Goal: Task Accomplishment & Management: Manage account settings

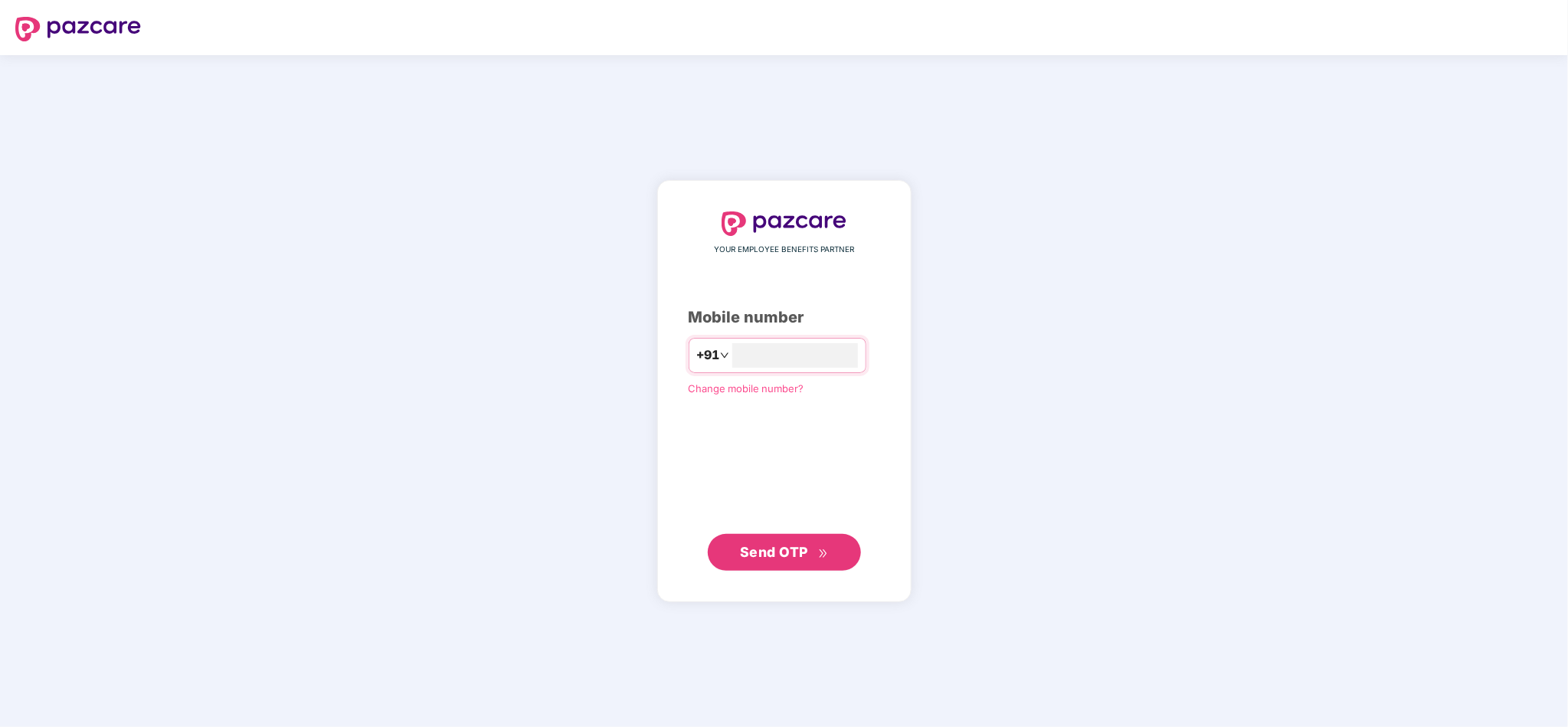
type input "**********"
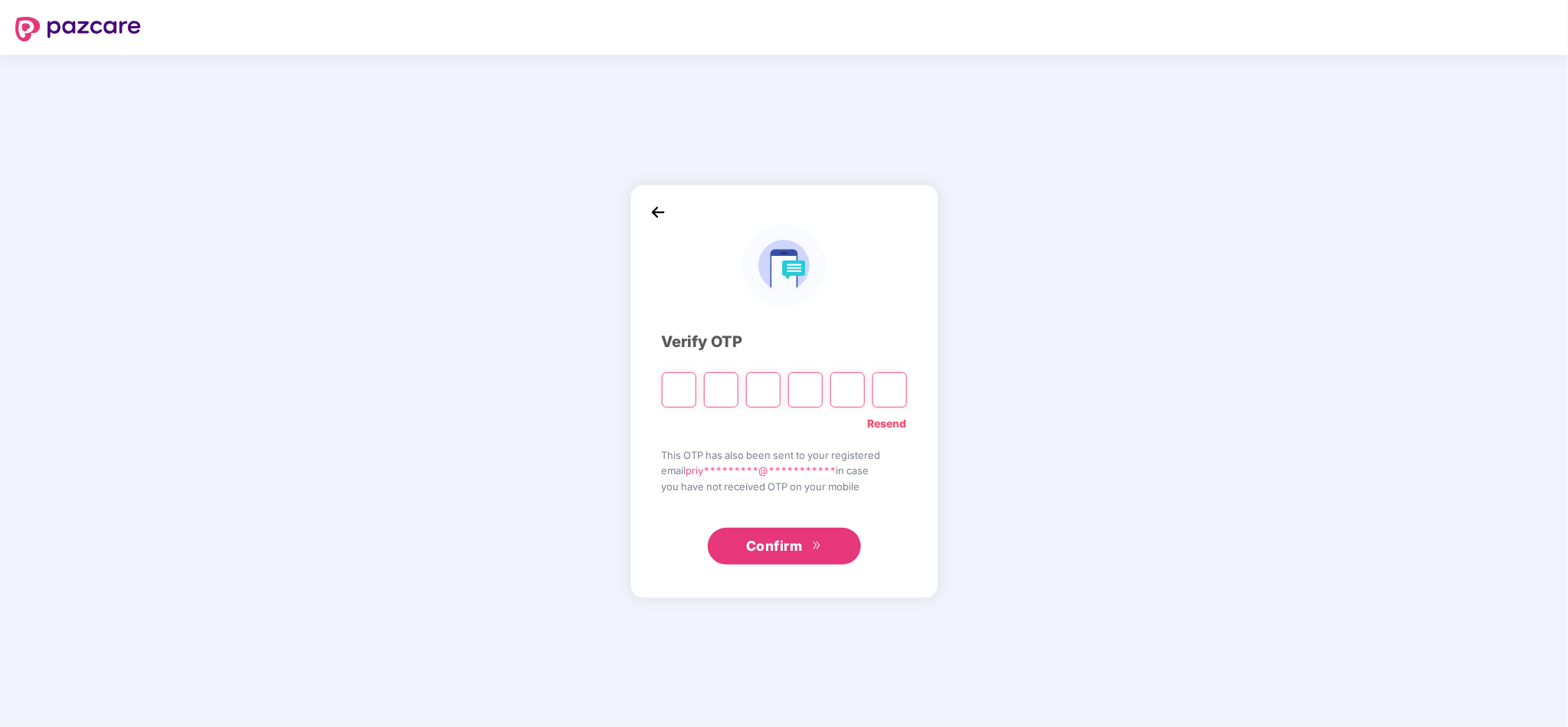
type input "*"
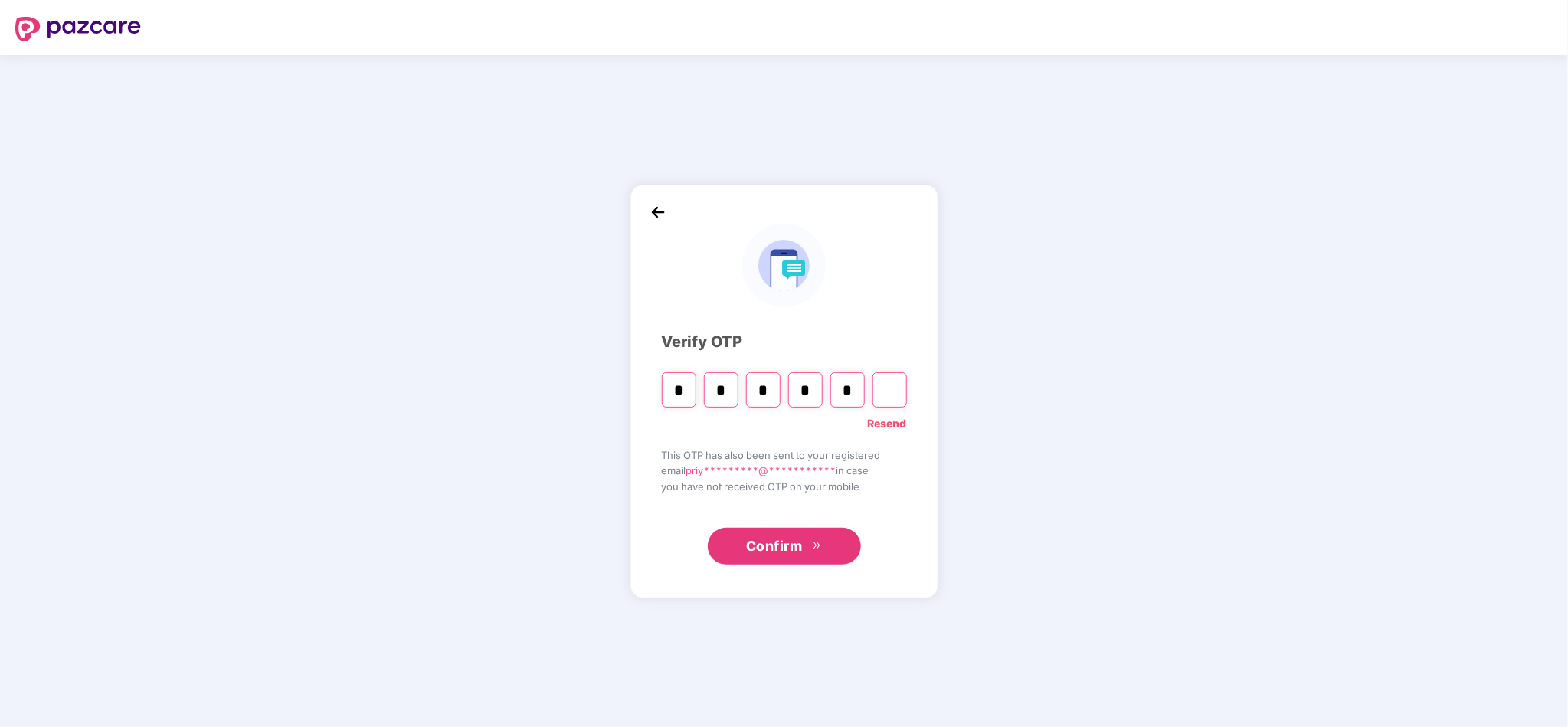
type input "*"
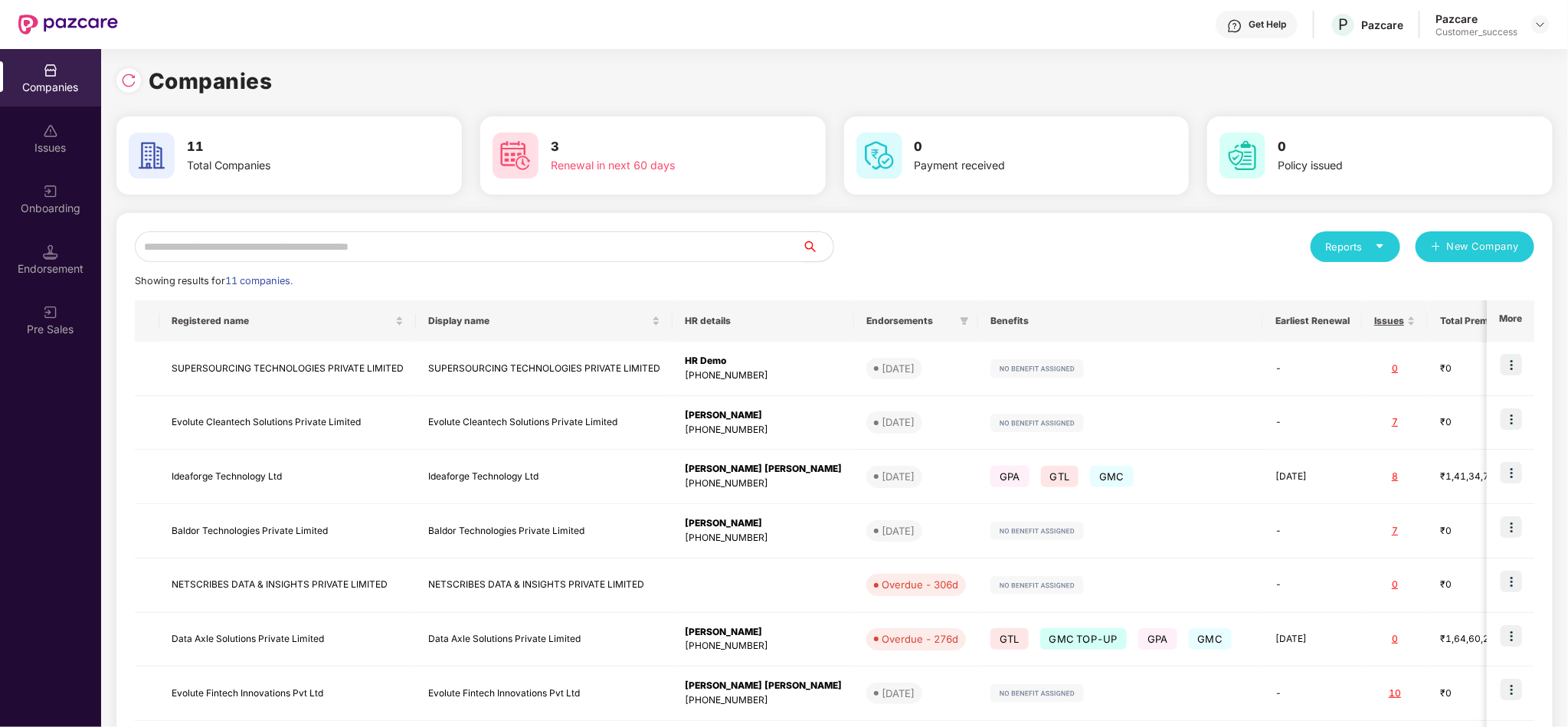
click at [963, 242] on div "Reports New Company" at bounding box center [1185, 246] width 700 height 31
click at [625, 251] on input "text" at bounding box center [469, 246] width 668 height 31
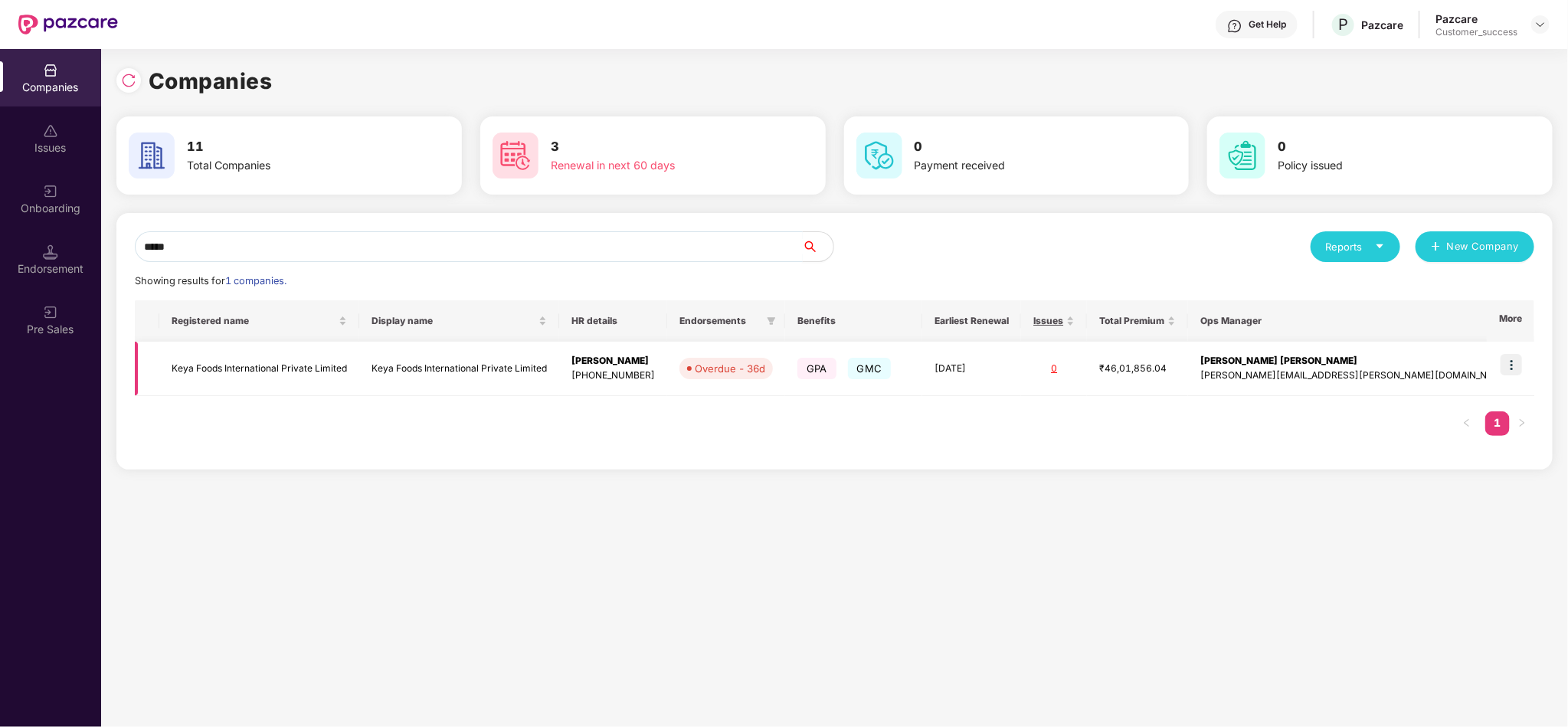
type input "****"
click at [1504, 364] on img at bounding box center [1511, 365] width 22 height 22
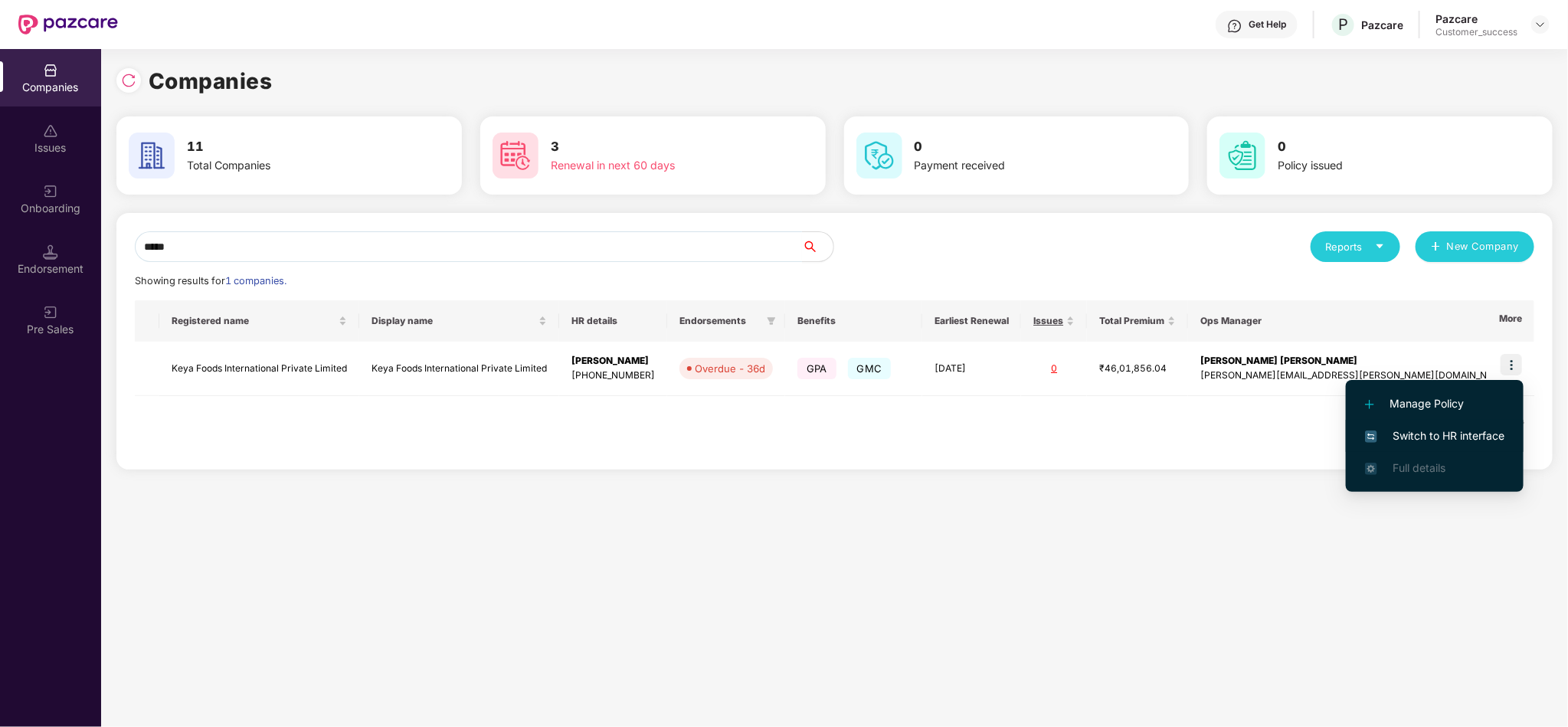
click at [1462, 427] on span "Switch to HR interface" at bounding box center [1435, 435] width 140 height 17
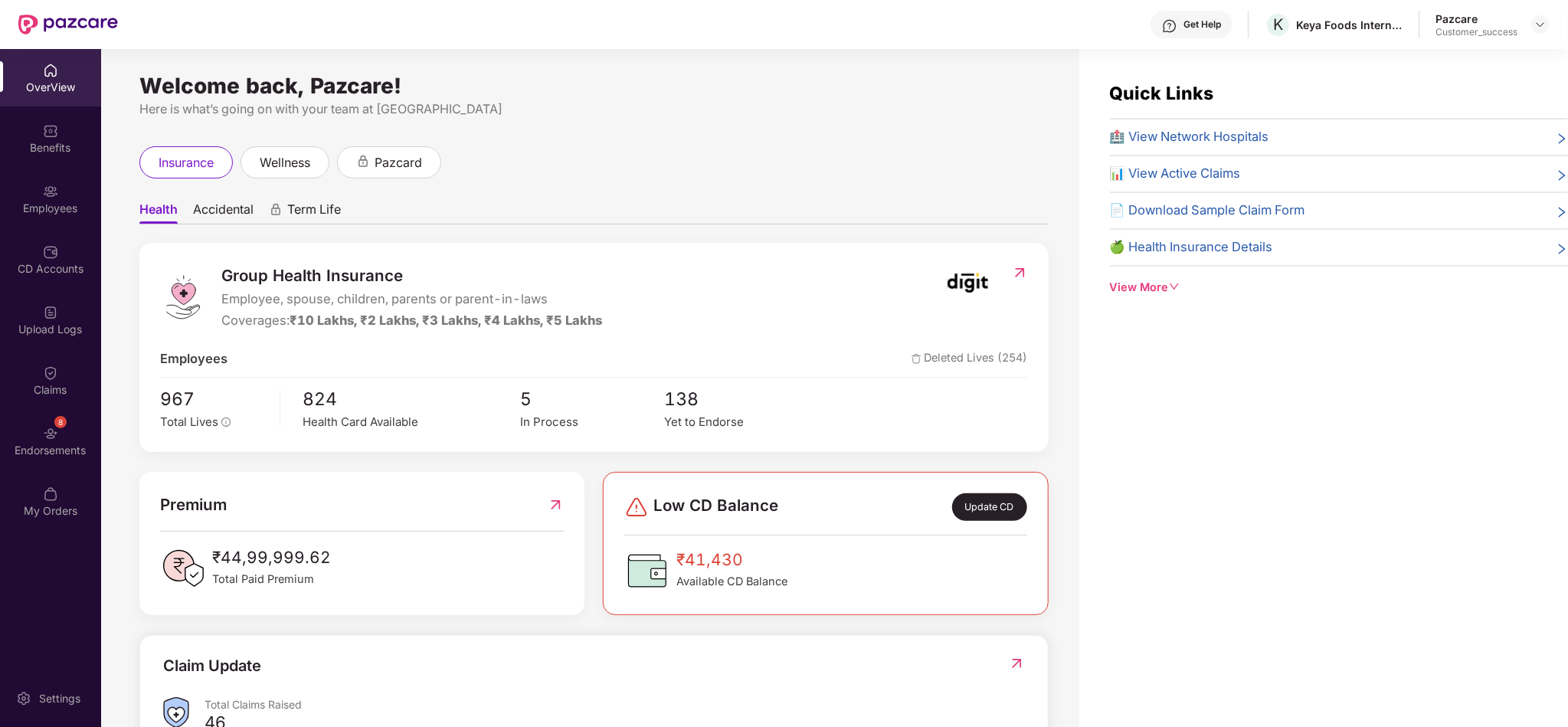
click at [54, 217] on div "Employees" at bounding box center [51, 198] width 101 height 58
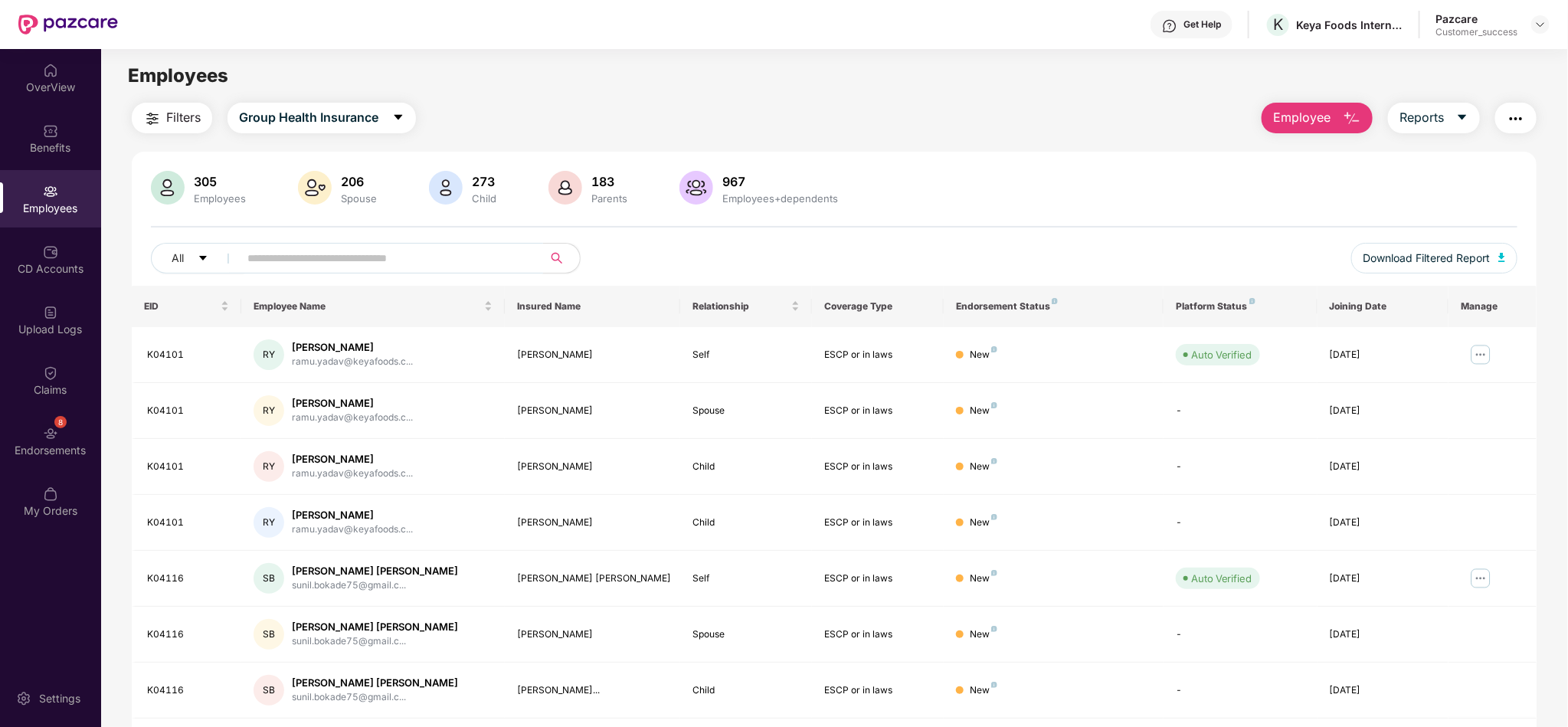
click at [389, 263] on input "text" at bounding box center [385, 258] width 275 height 23
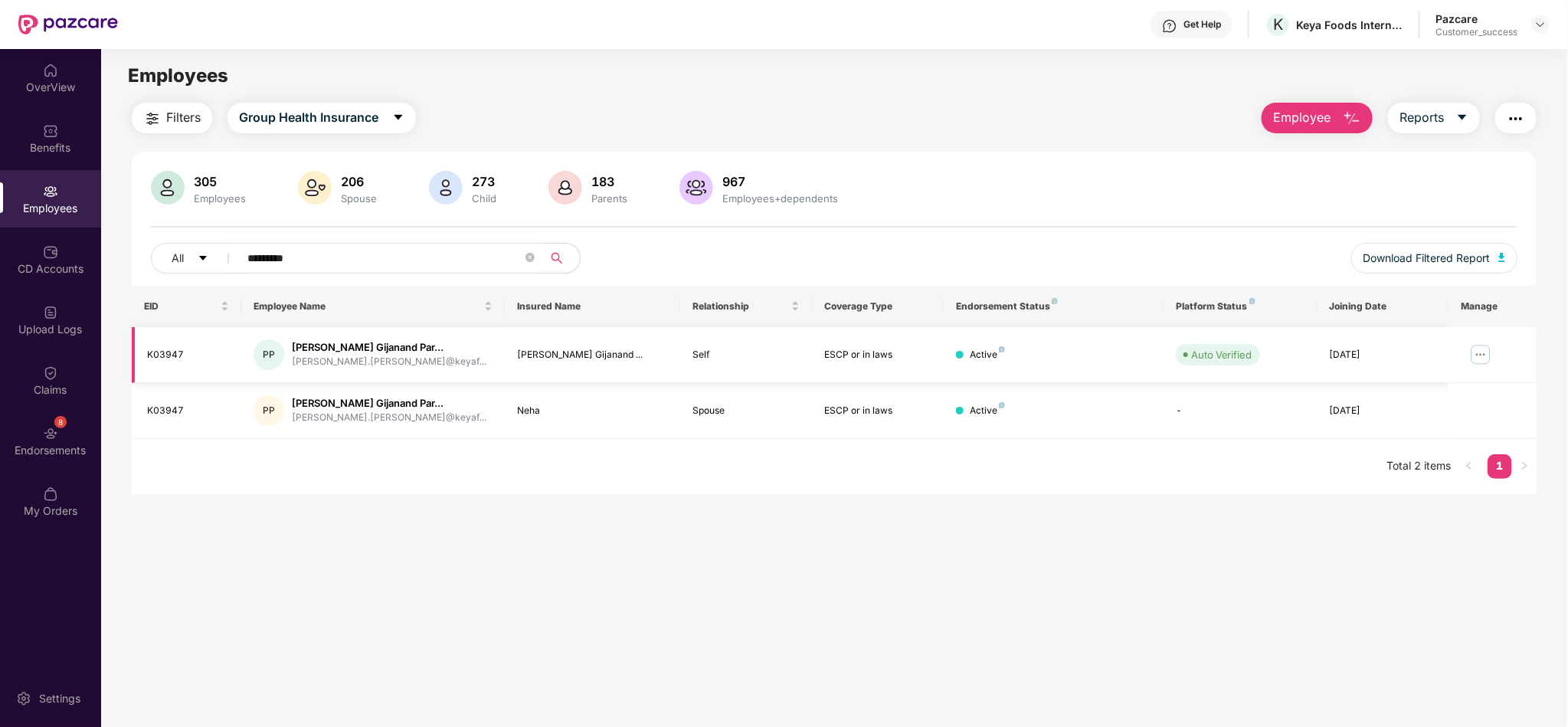
type input "*********"
click at [1481, 355] on img at bounding box center [1481, 354] width 25 height 25
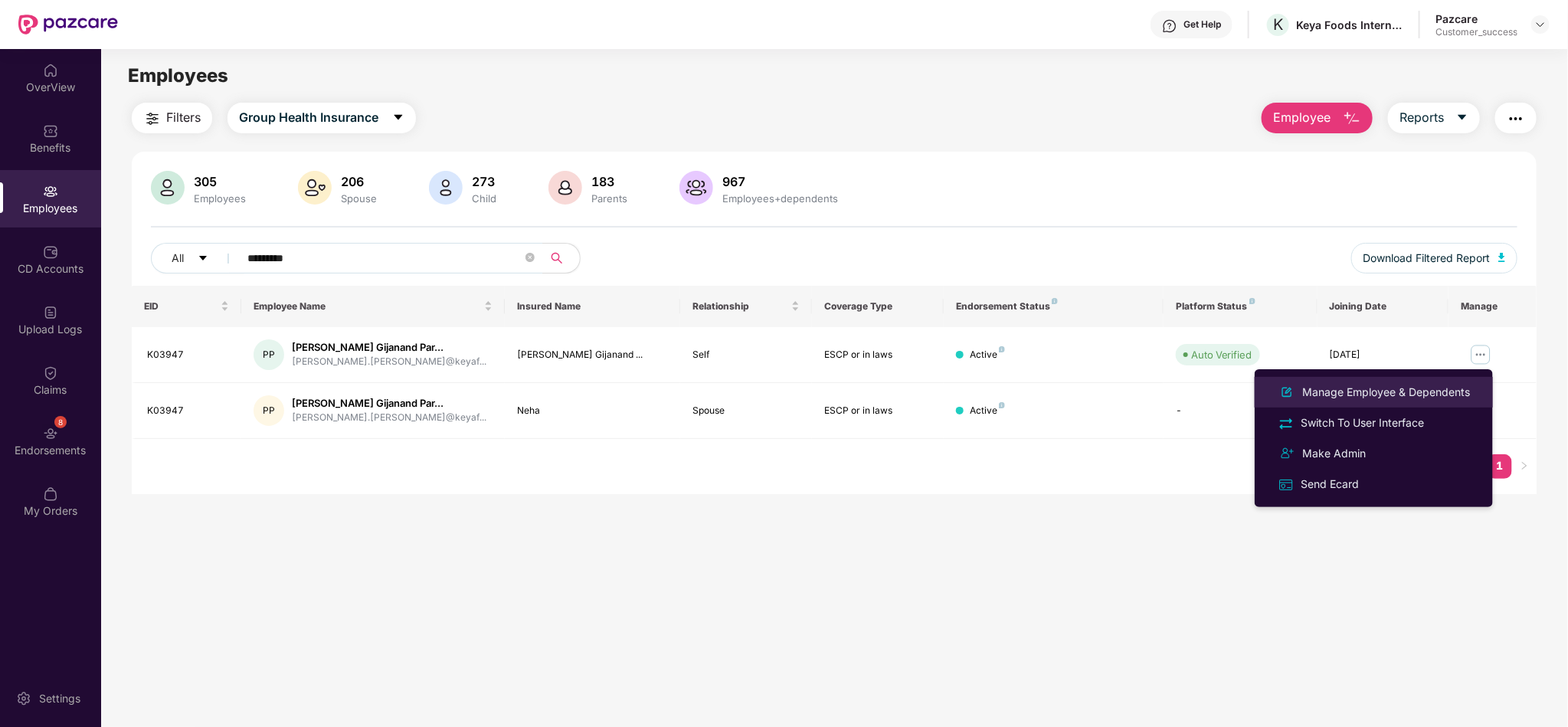
click at [1333, 394] on div "Manage Employee & Dependents" at bounding box center [1386, 392] width 174 height 17
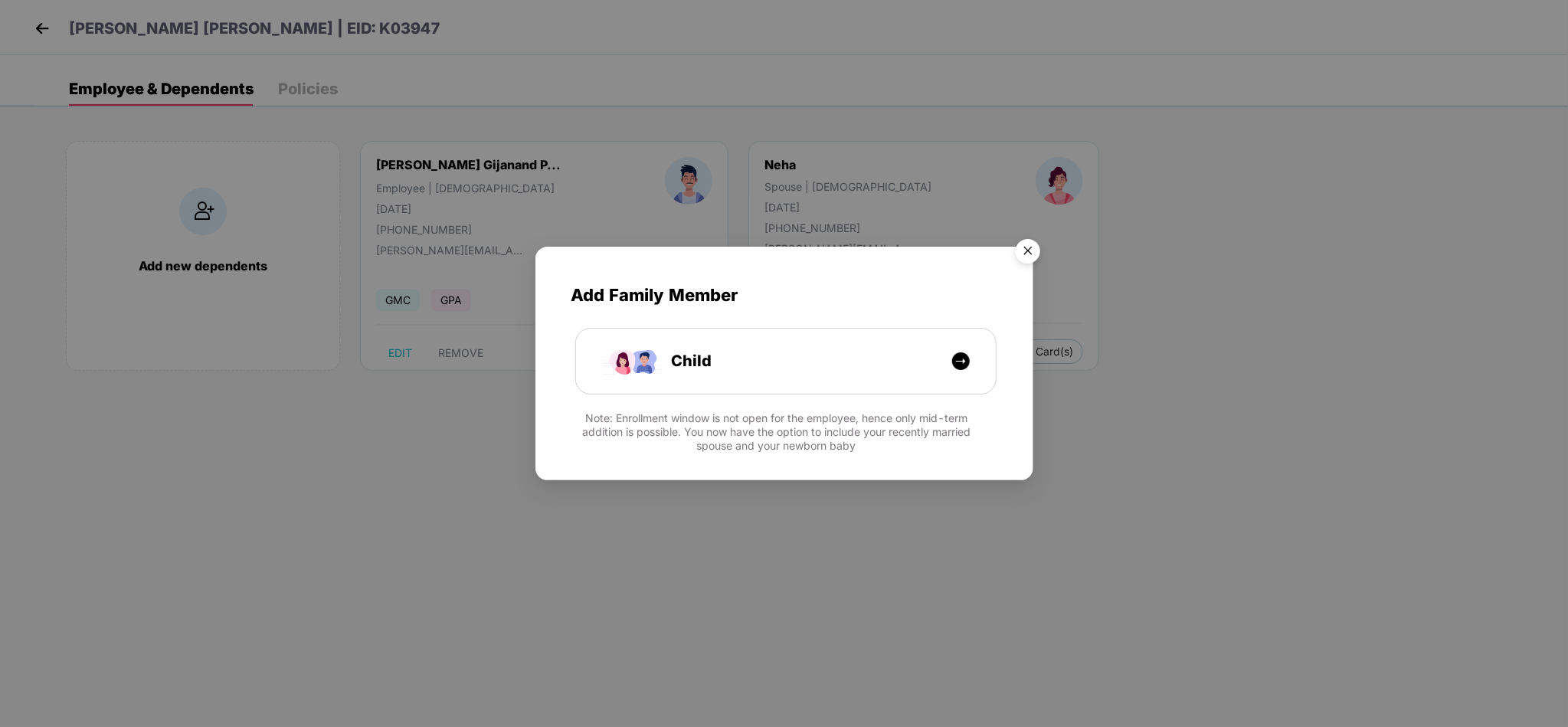
click at [1023, 246] on img "Close" at bounding box center [1027, 253] width 43 height 43
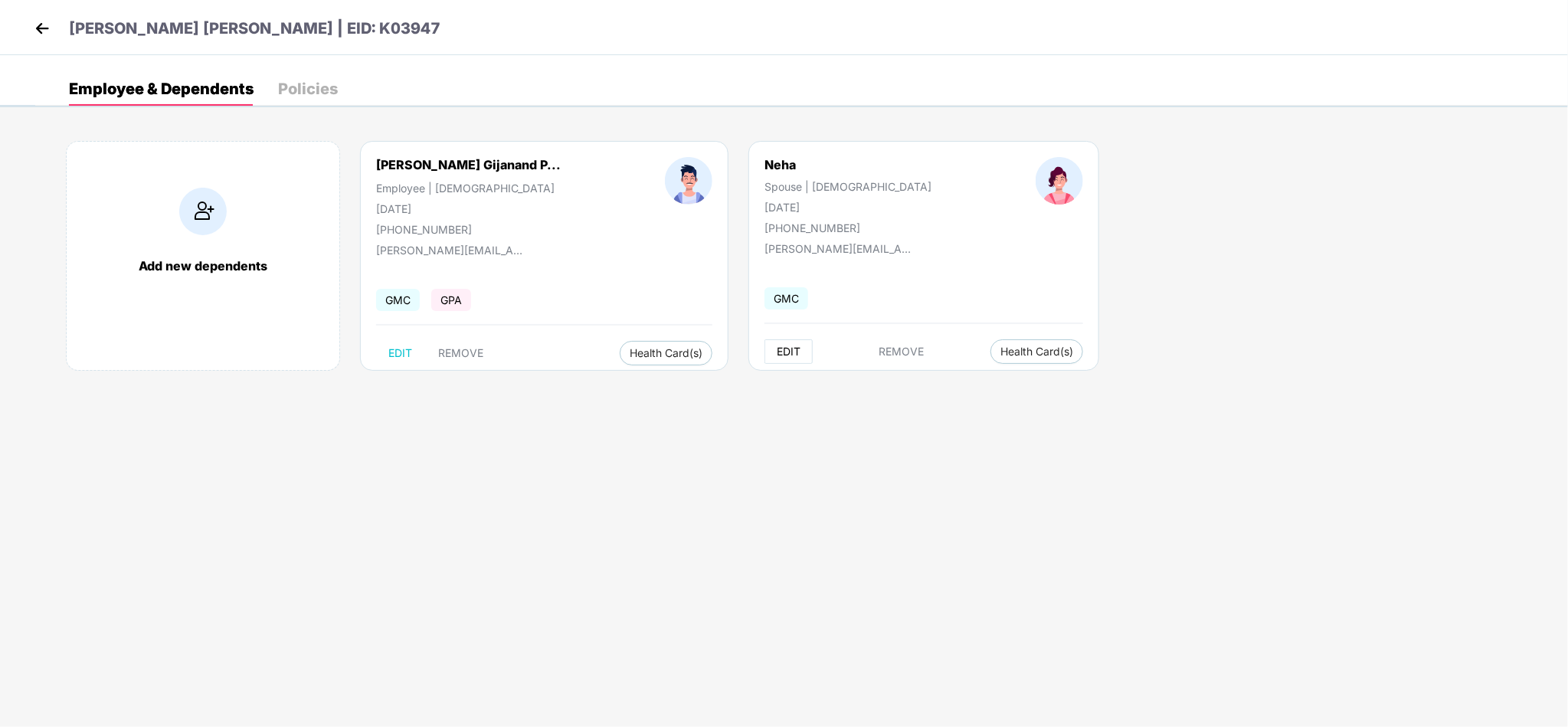
click at [777, 350] on span "EDIT" at bounding box center [788, 351] width 24 height 12
select select "******"
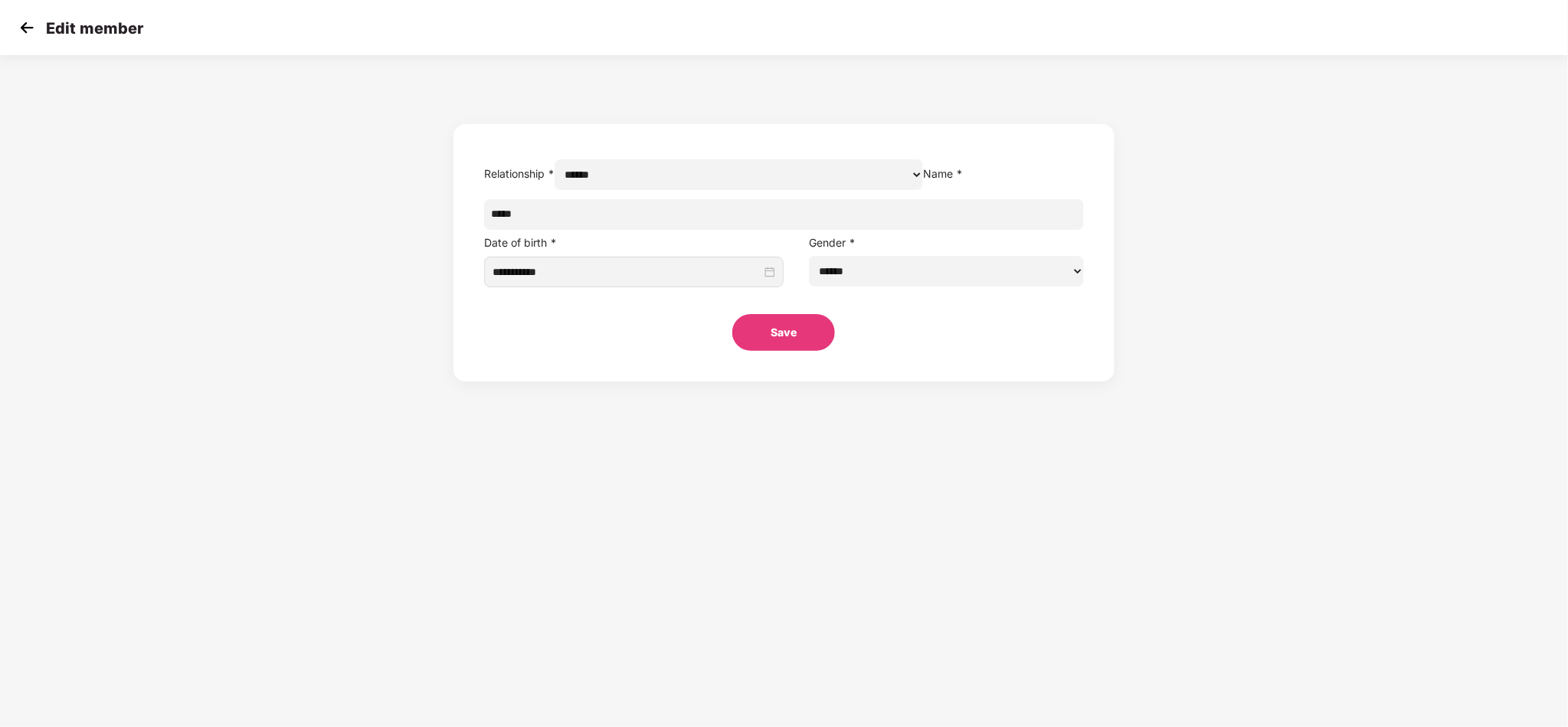
click at [685, 230] on input "****" at bounding box center [784, 214] width 600 height 31
type input "**********"
click at [793, 382] on form "**********" at bounding box center [784, 253] width 662 height 258
click at [766, 351] on button "Save" at bounding box center [784, 332] width 103 height 37
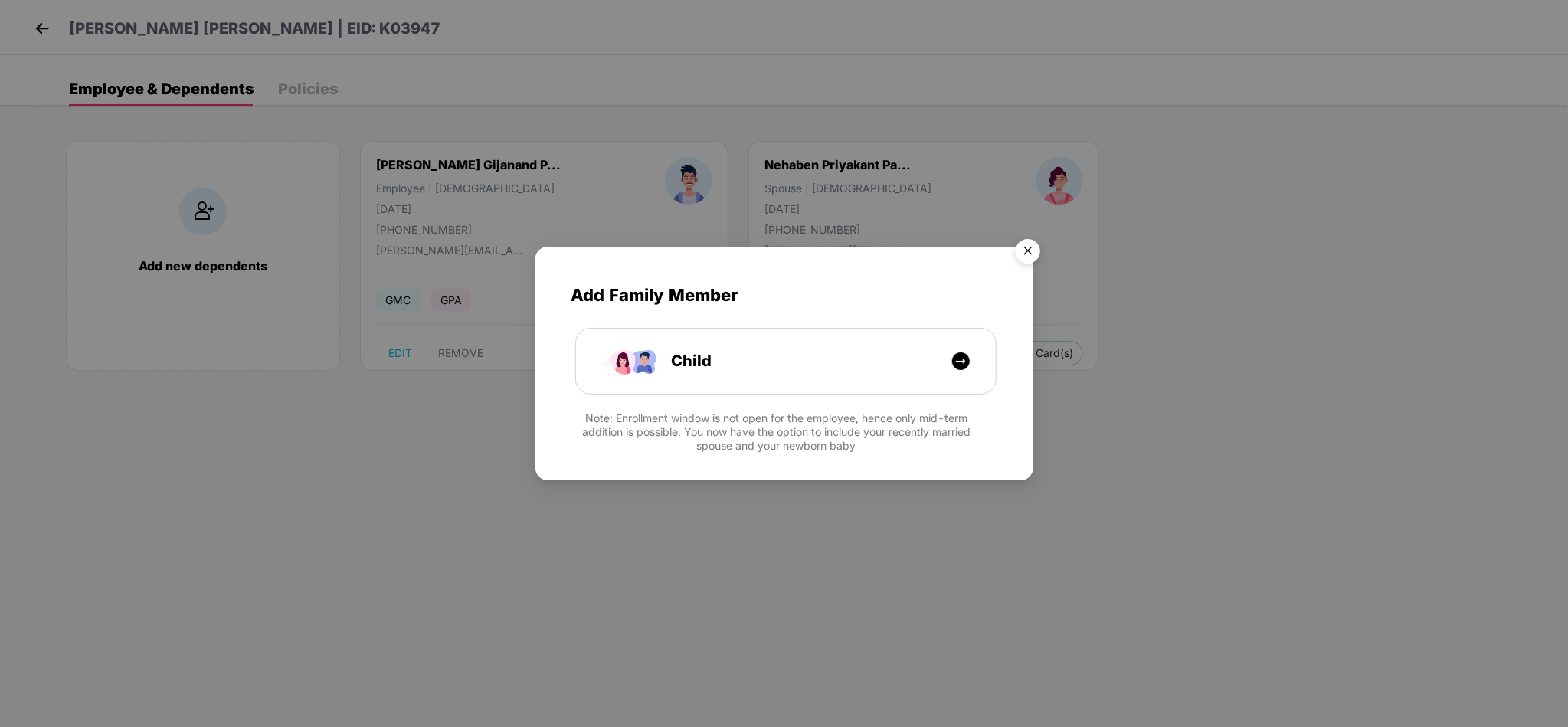
click at [1027, 248] on img "Close" at bounding box center [1027, 253] width 43 height 43
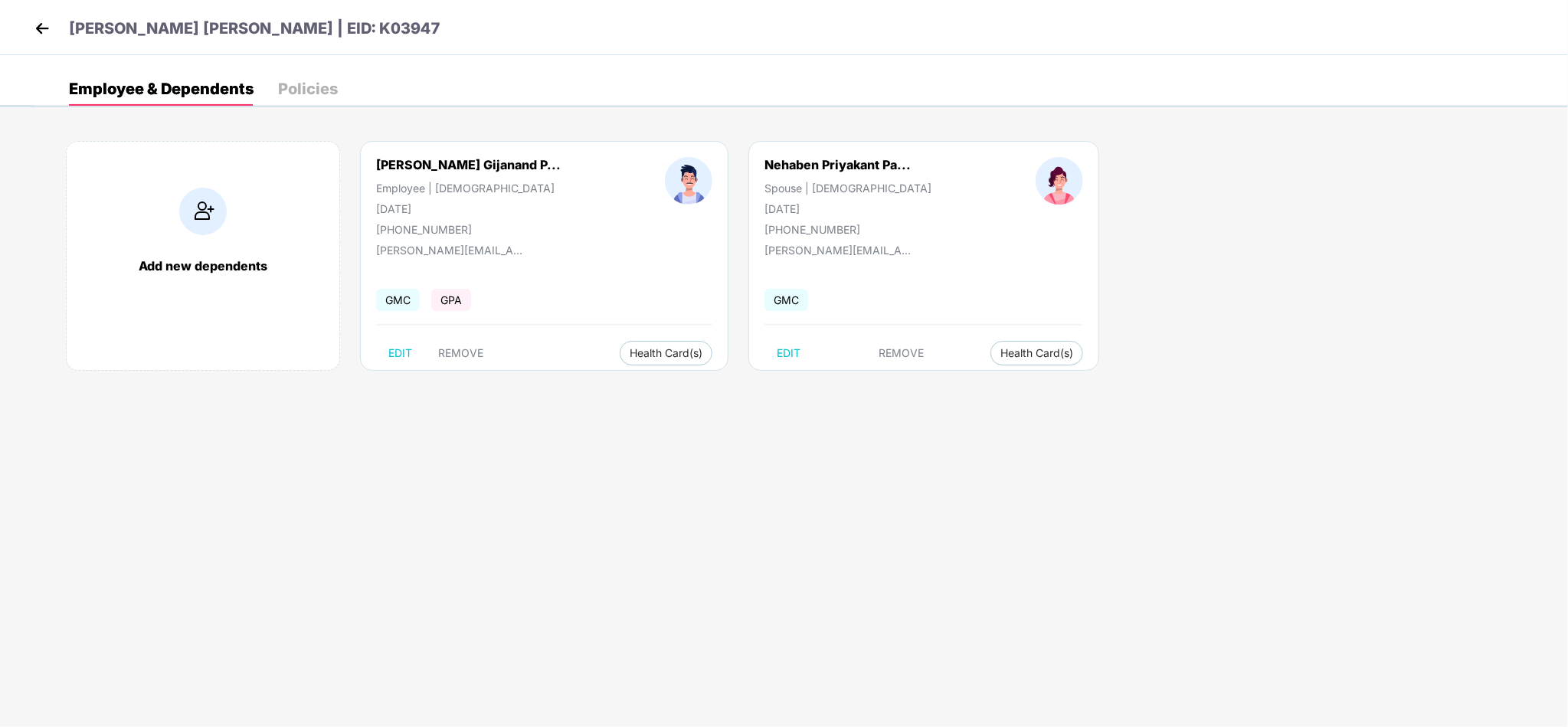
click at [56, 33] on header "[PERSON_NAME] [PERSON_NAME] | EID: K03947" at bounding box center [235, 31] width 410 height 28
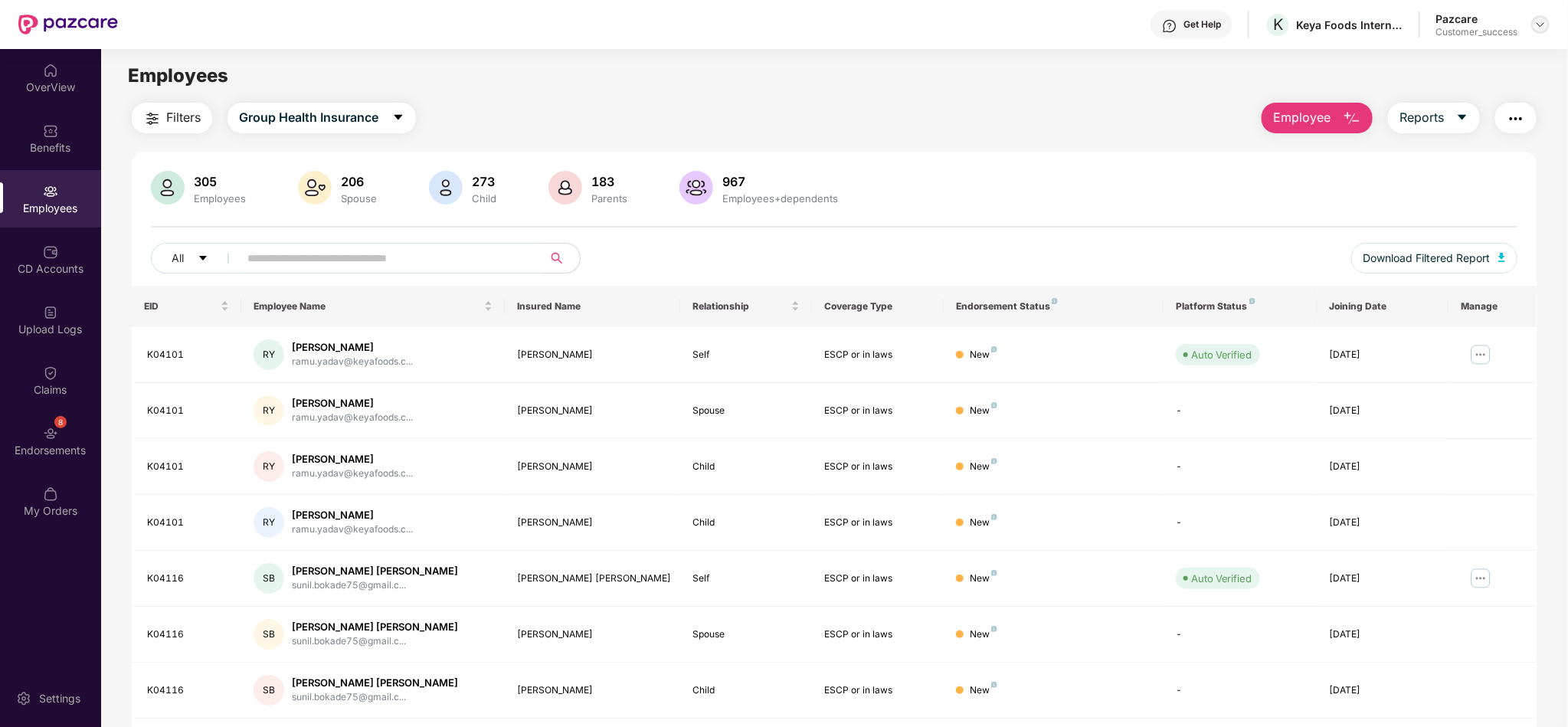
click at [1537, 31] on div at bounding box center [1540, 24] width 19 height 19
click at [1479, 62] on div "Switch to partner view" at bounding box center [1469, 61] width 199 height 30
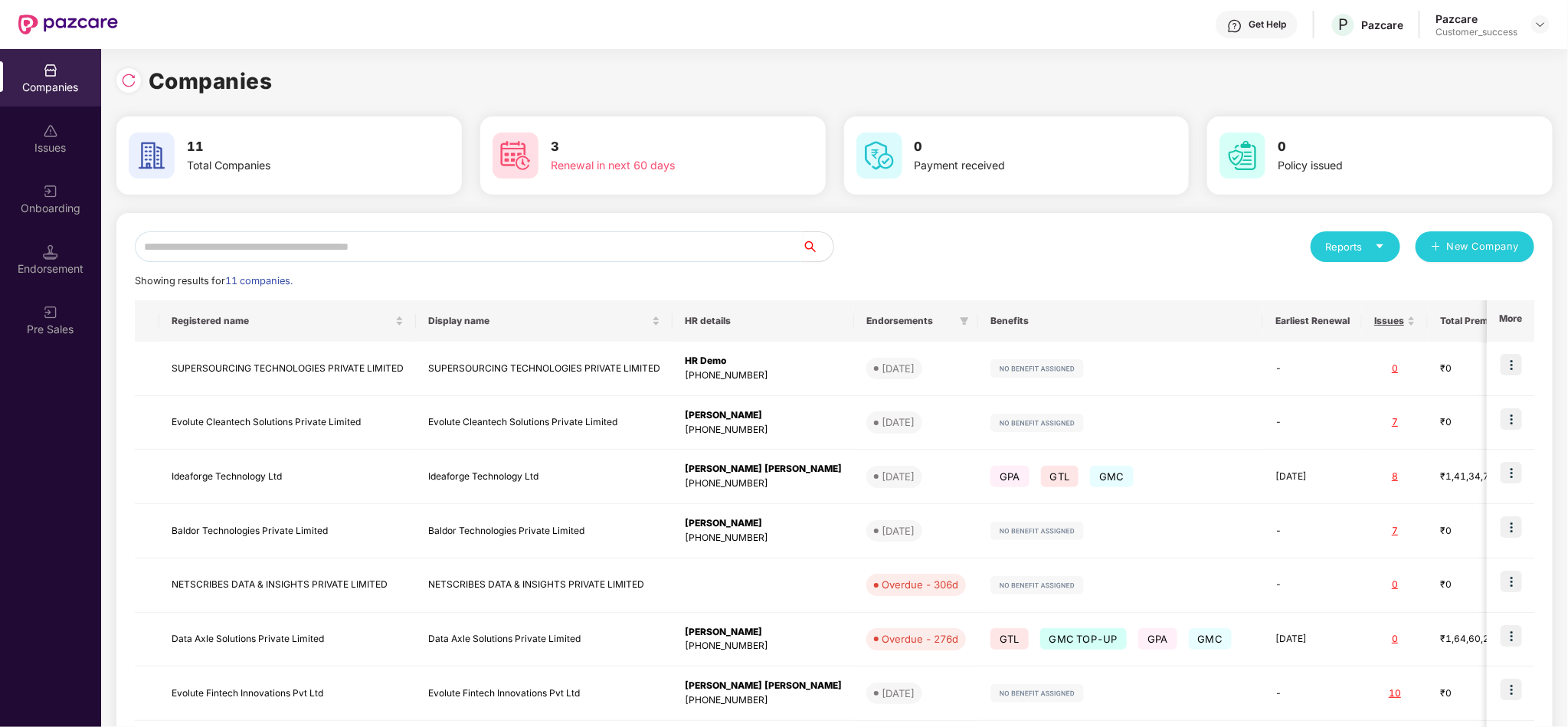
click at [492, 256] on input "text" at bounding box center [469, 246] width 668 height 31
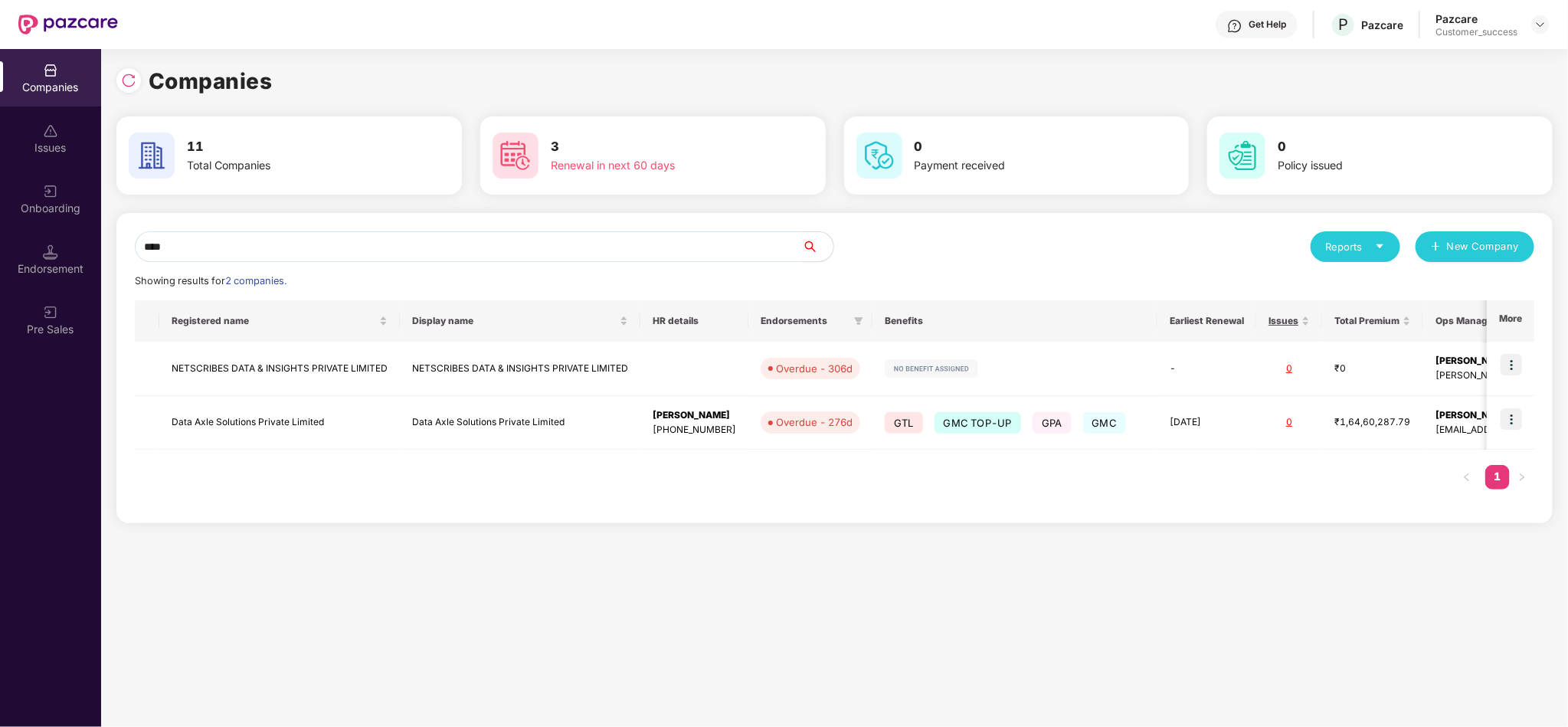
type input "****"
click at [1514, 410] on img at bounding box center [1511, 420] width 22 height 22
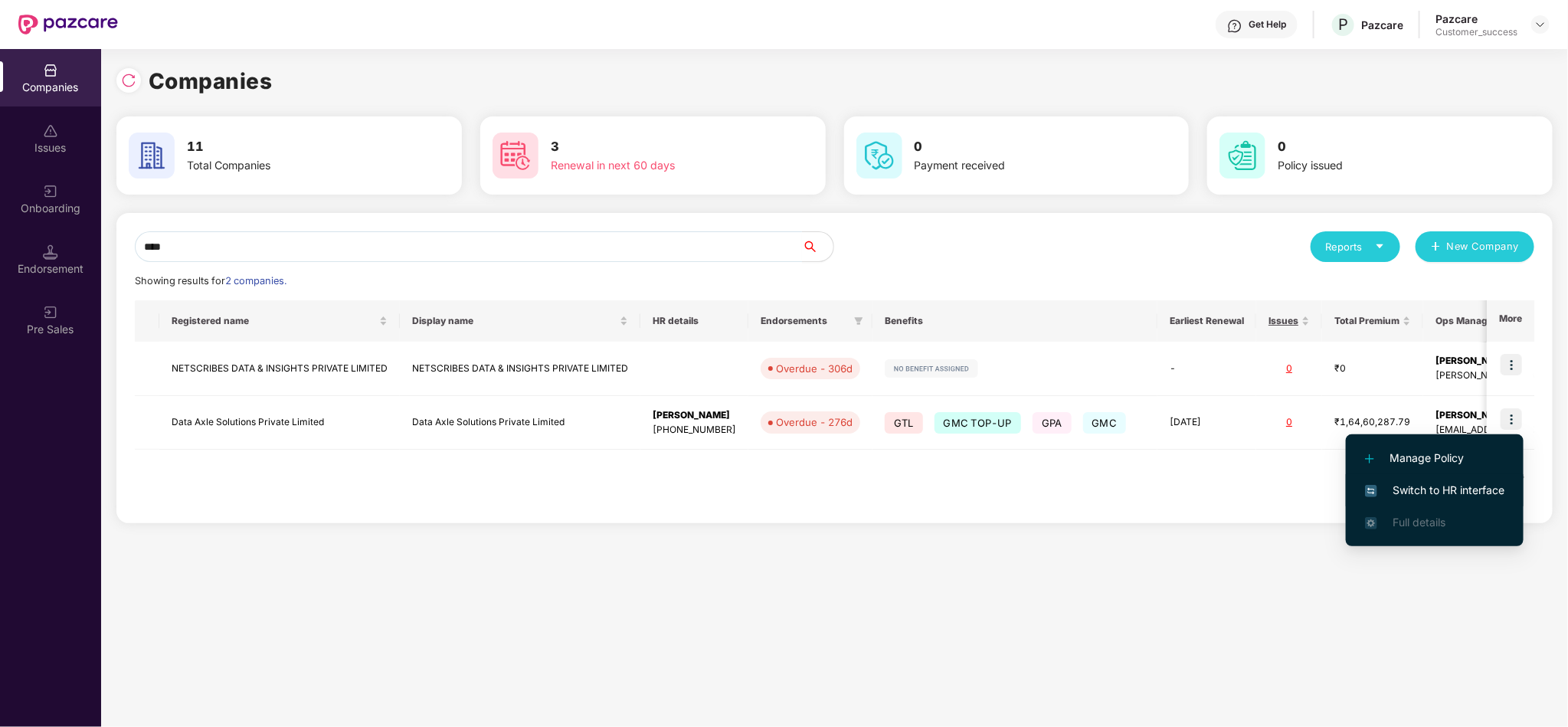
click at [1446, 474] on li "Switch to HR interface" at bounding box center [1434, 490] width 178 height 32
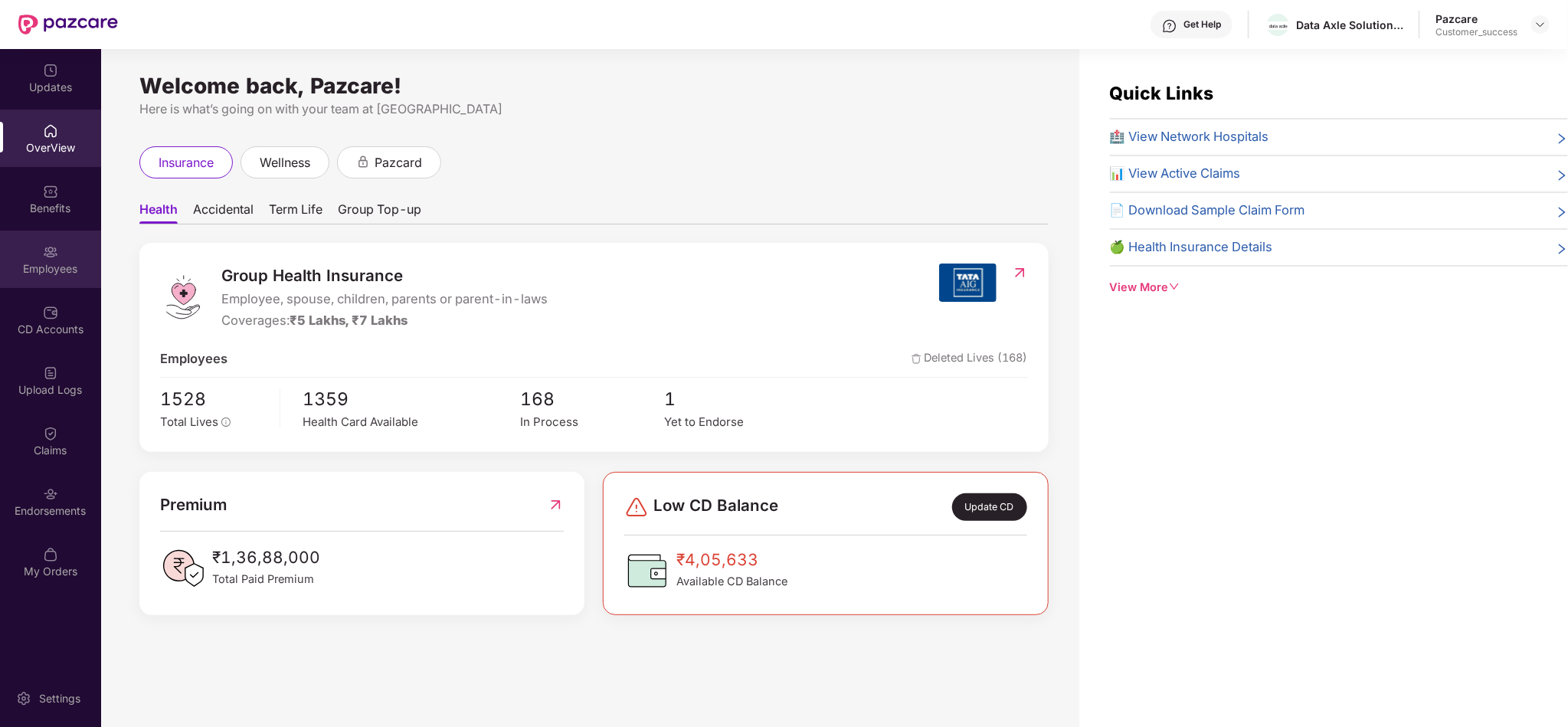
click at [71, 254] on div "Employees" at bounding box center [51, 260] width 101 height 58
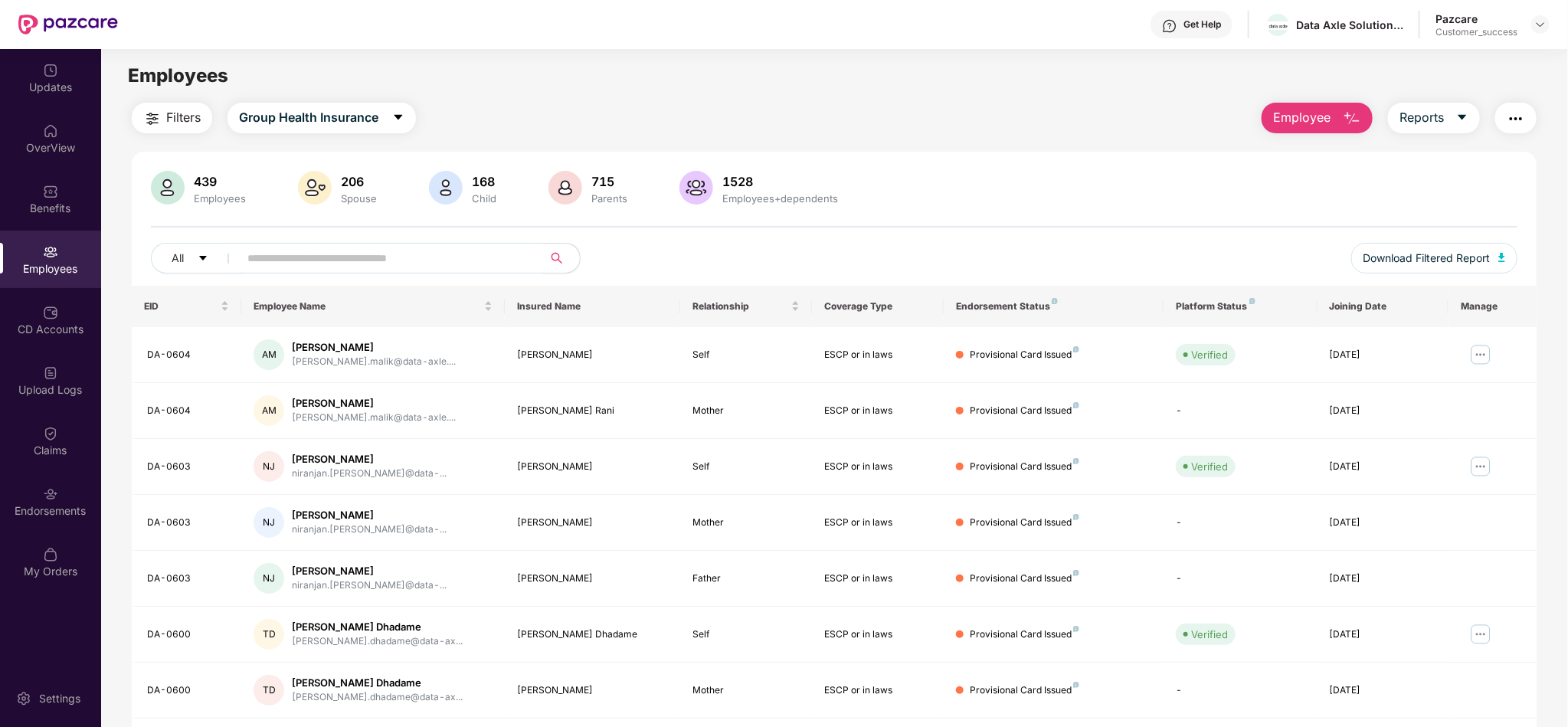
click at [362, 137] on div "Filters Group Health Insurance Employee Reports 439 Employees 206 Spouse 168 Ch…" at bounding box center [834, 523] width 1405 height 839
click at [369, 129] on button "Group Health Insurance" at bounding box center [321, 118] width 188 height 31
click at [504, 88] on div "Employees" at bounding box center [834, 75] width 1467 height 29
click at [54, 200] on div "Benefits" at bounding box center [51, 207] width 101 height 15
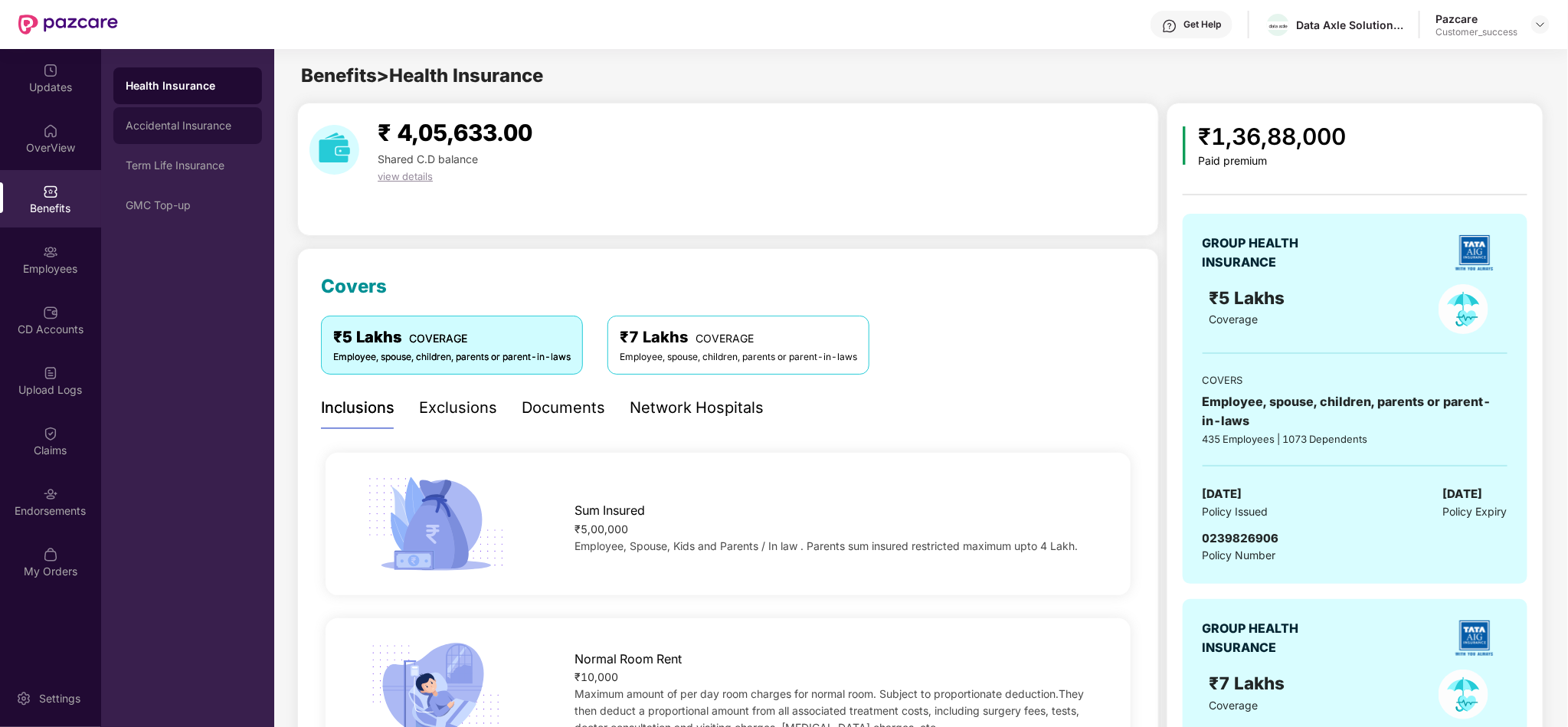
click at [228, 136] on div "Accidental Insurance" at bounding box center [187, 125] width 149 height 37
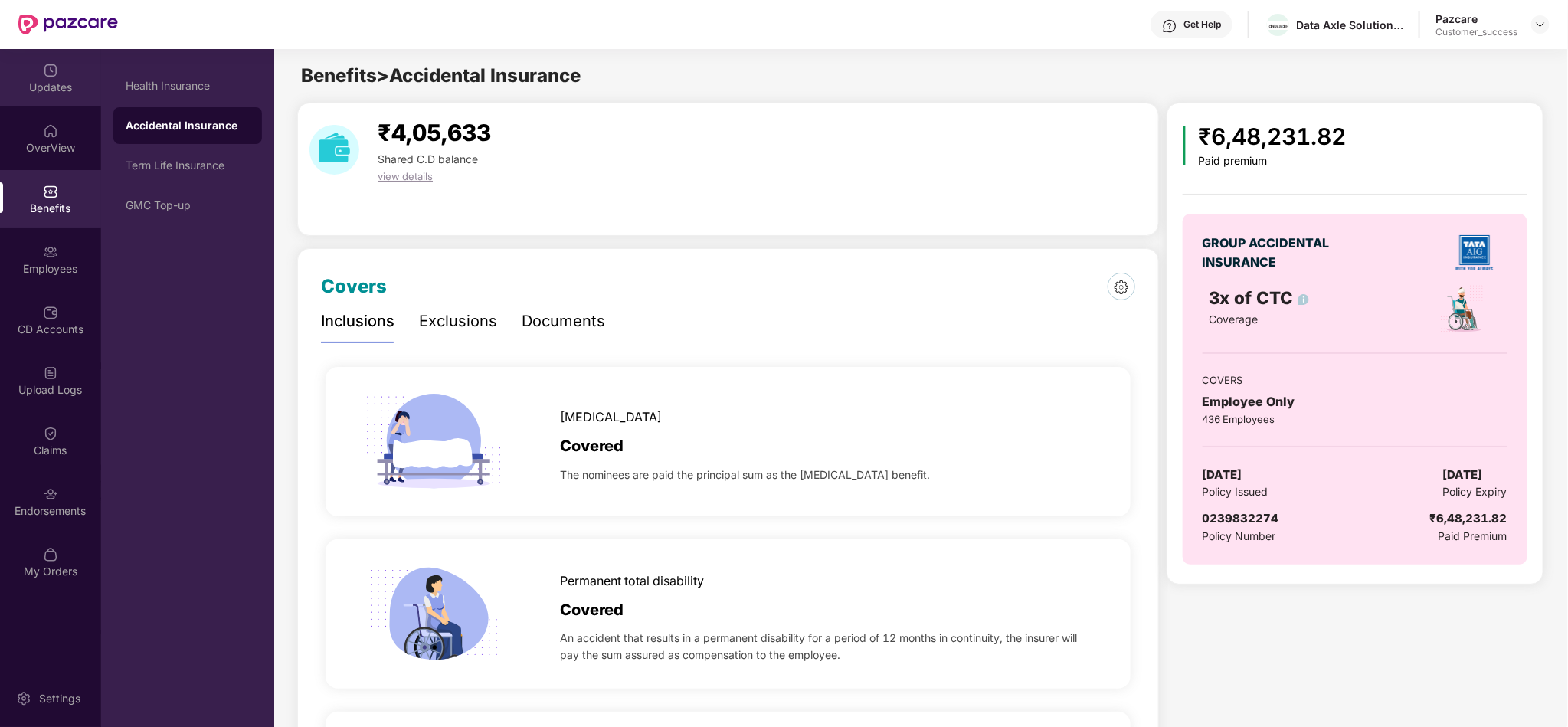
click at [53, 95] on div "Updates" at bounding box center [51, 77] width 101 height 58
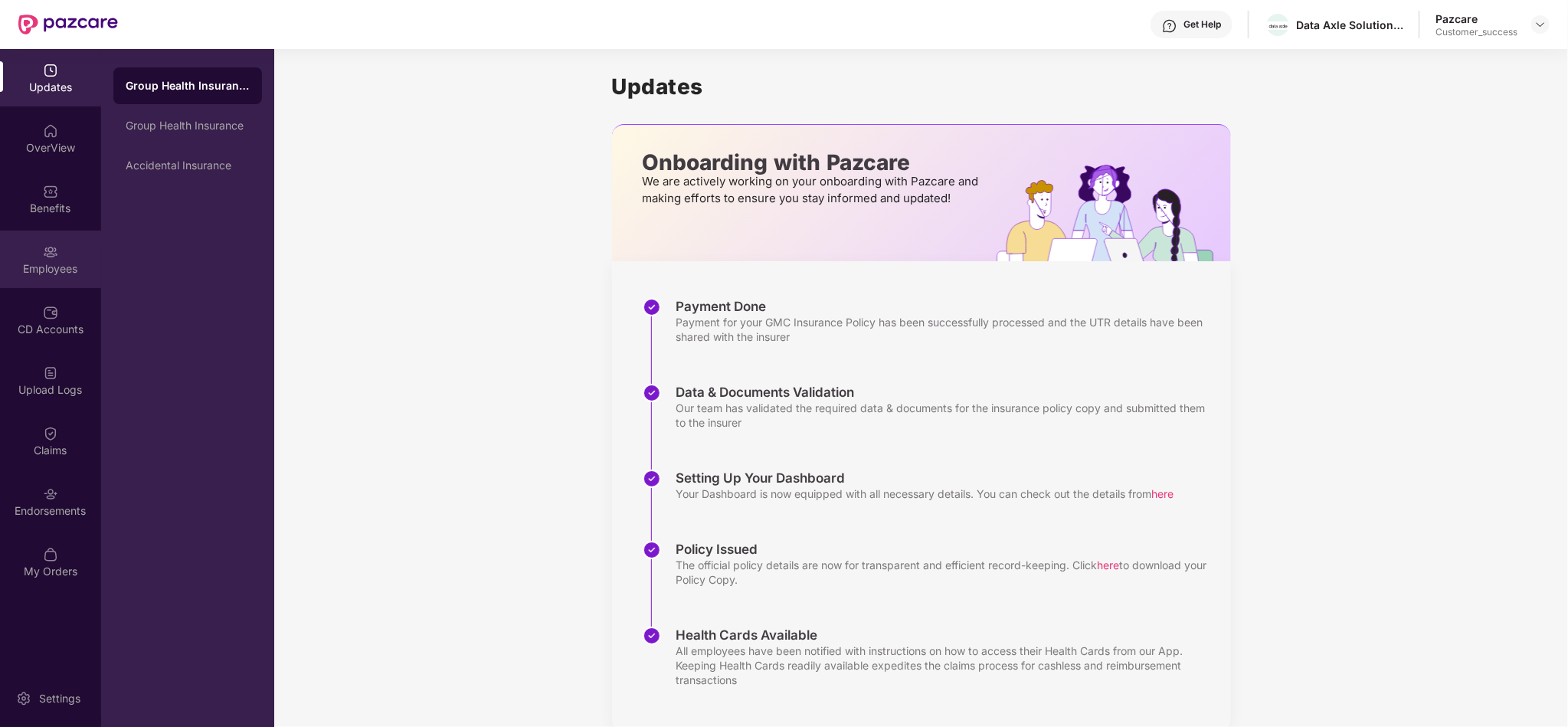
click at [35, 242] on div "Employees" at bounding box center [51, 260] width 101 height 58
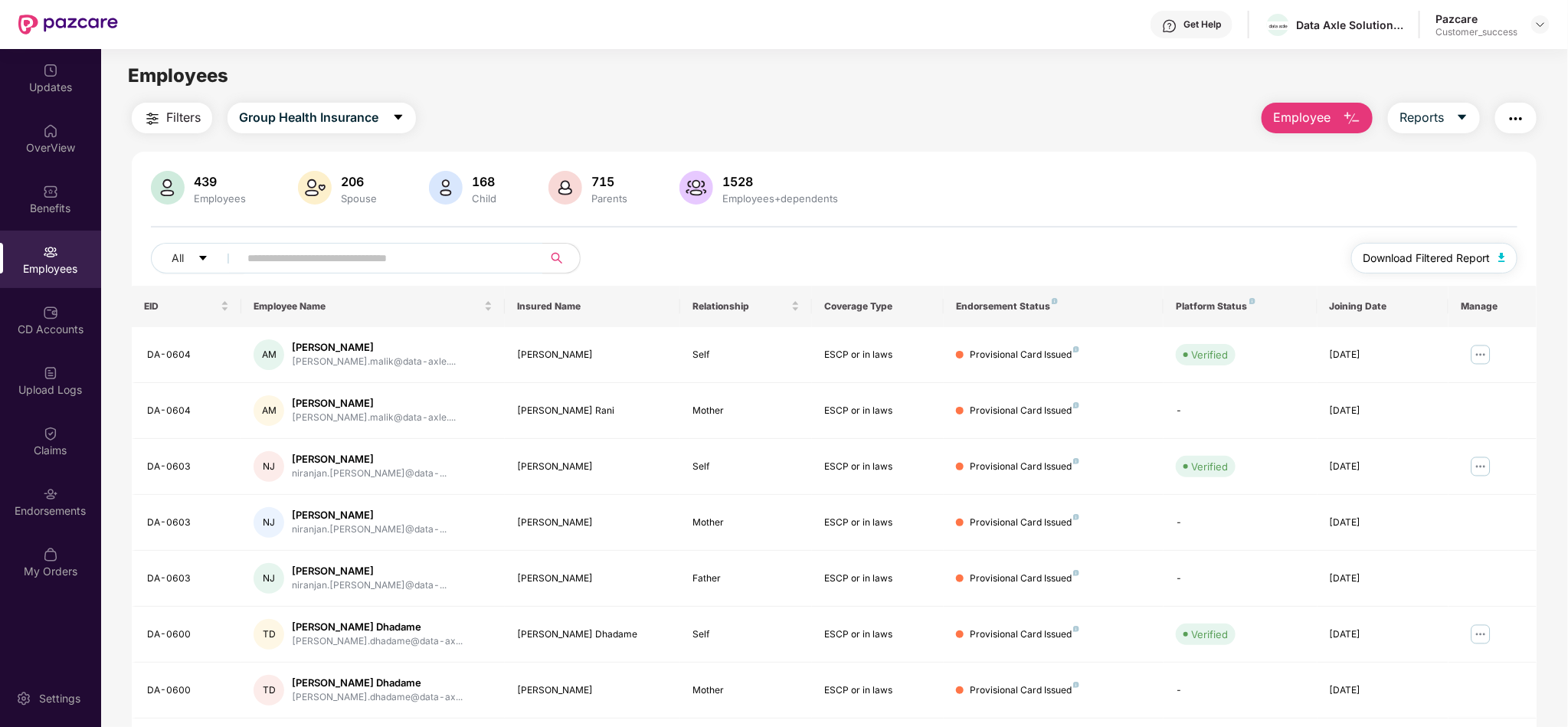
click at [1443, 255] on span "Download Filtered Report" at bounding box center [1427, 258] width 127 height 17
click at [382, 129] on button "Group Health Insurance" at bounding box center [321, 118] width 188 height 31
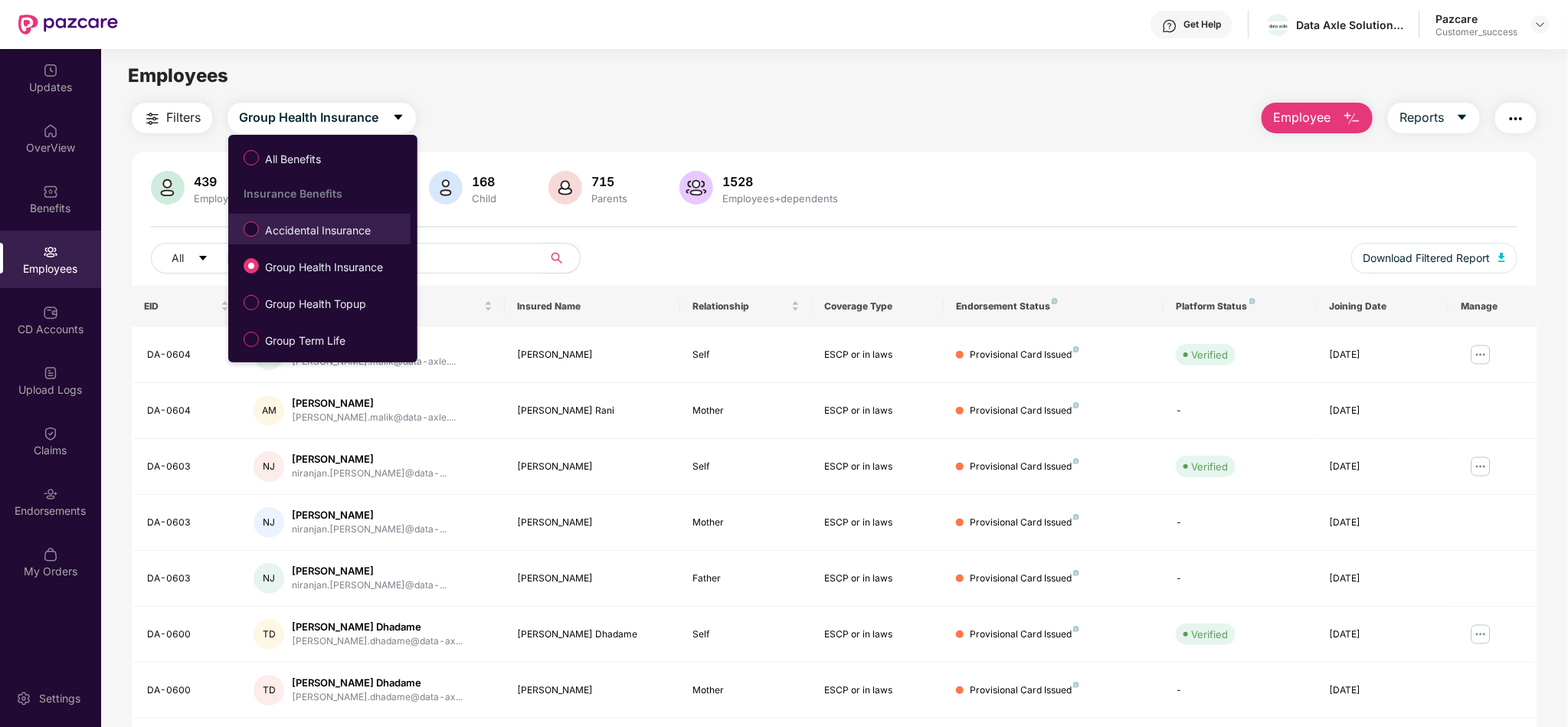
click at [355, 227] on span "Accidental Insurance" at bounding box center [317, 230] width 118 height 17
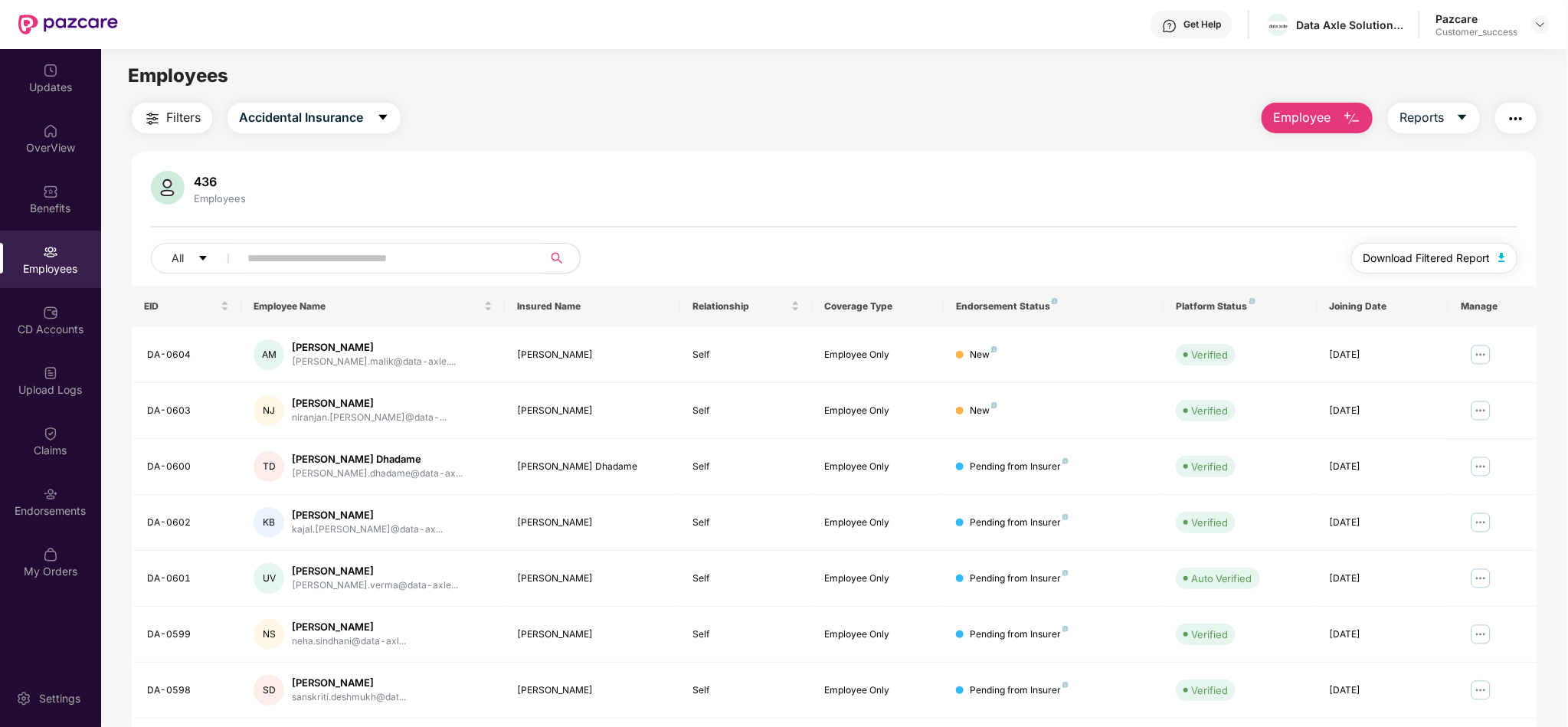
click at [1413, 256] on span "Download Filtered Report" at bounding box center [1427, 258] width 127 height 17
click at [76, 186] on div "Benefits" at bounding box center [51, 198] width 101 height 58
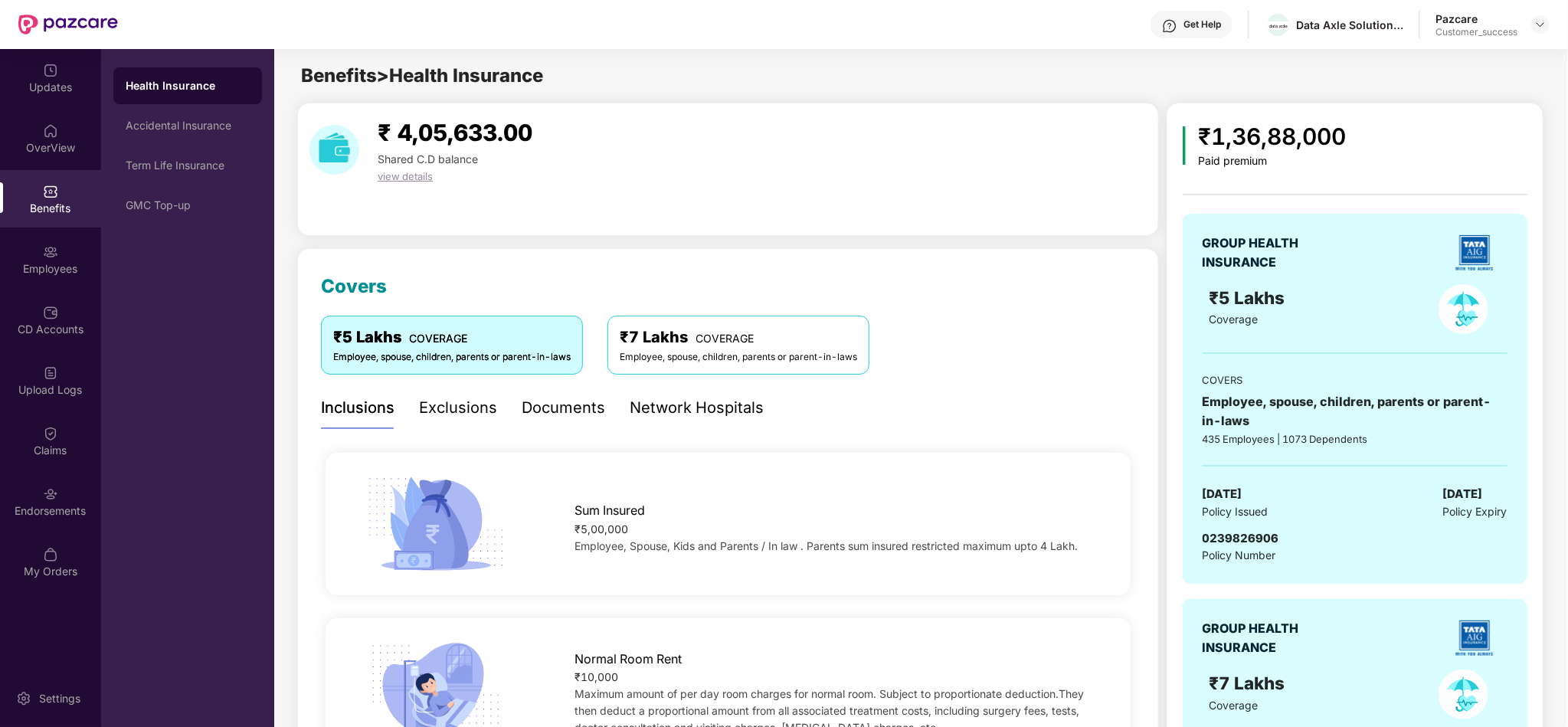
click at [538, 410] on div "Documents" at bounding box center [563, 408] width 83 height 24
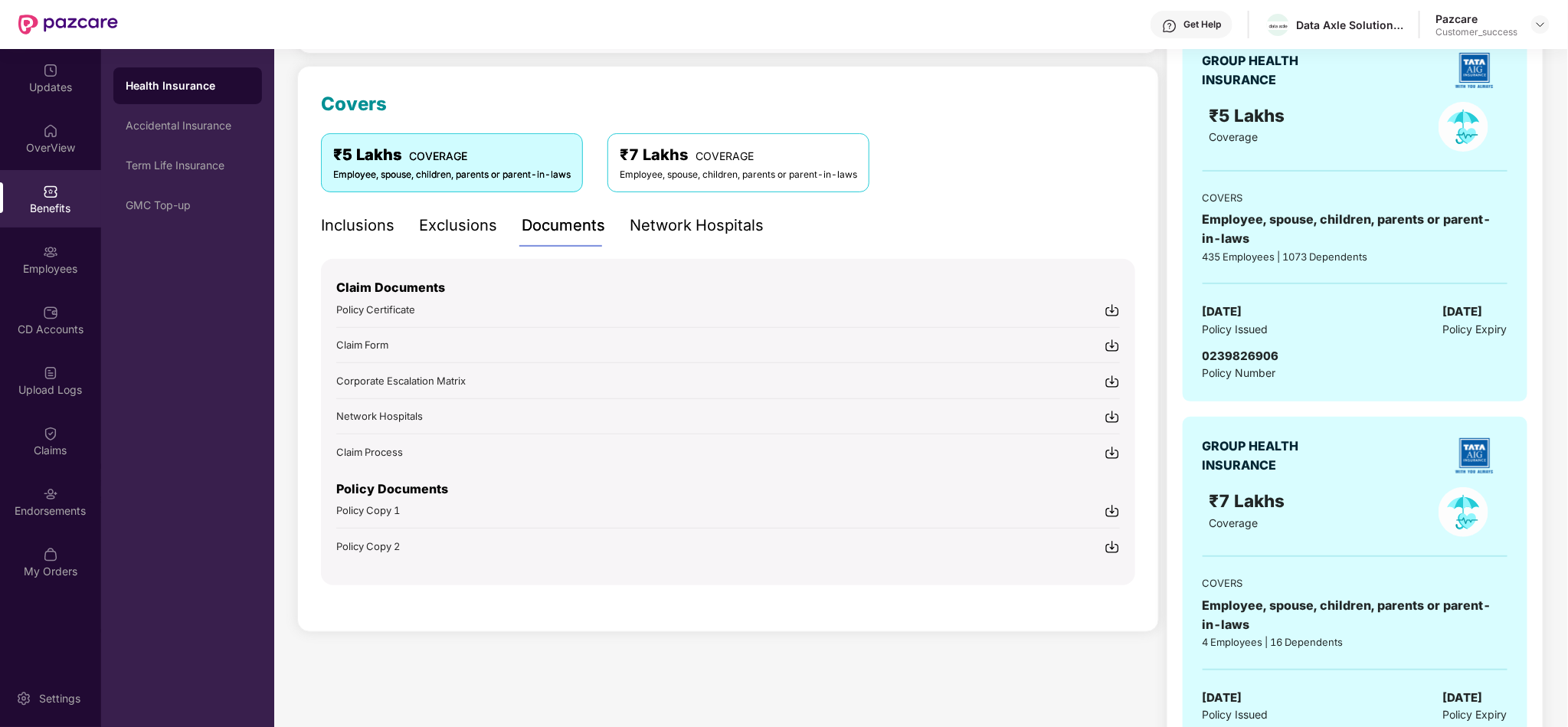
scroll to position [183, 0]
click at [1115, 509] on img at bounding box center [1112, 509] width 15 height 15
click at [211, 126] on div "Accidental Insurance" at bounding box center [187, 126] width 124 height 12
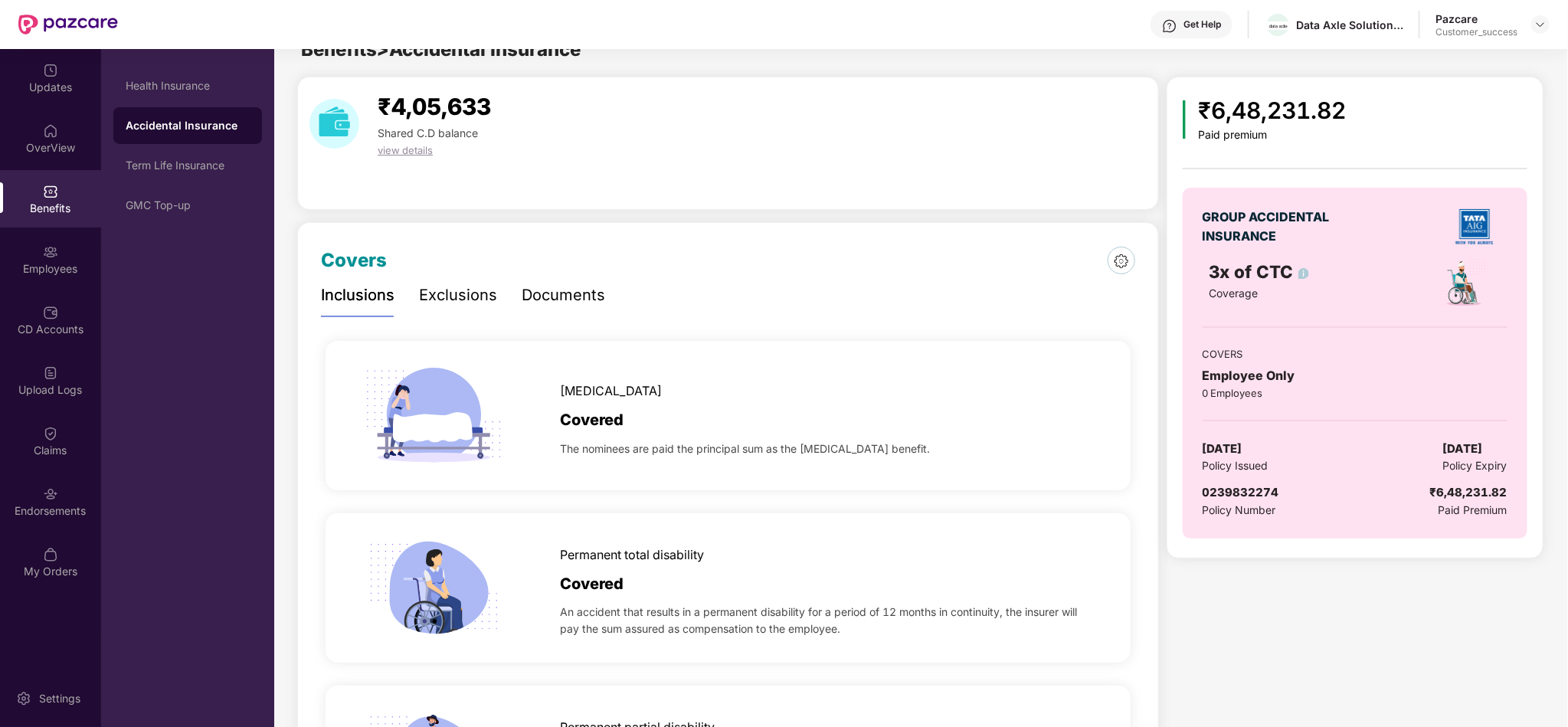
scroll to position [0, 0]
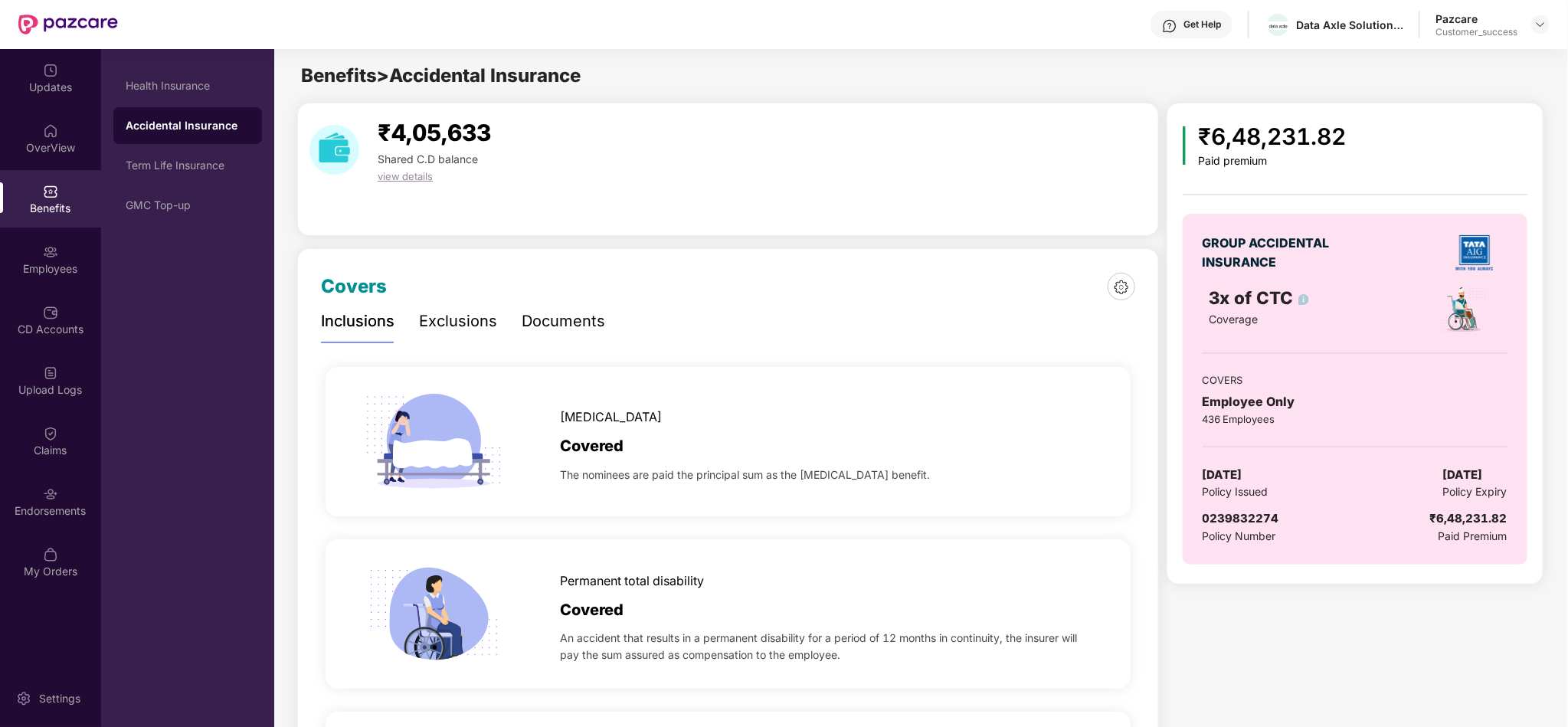
click at [552, 318] on div "Documents" at bounding box center [563, 321] width 83 height 24
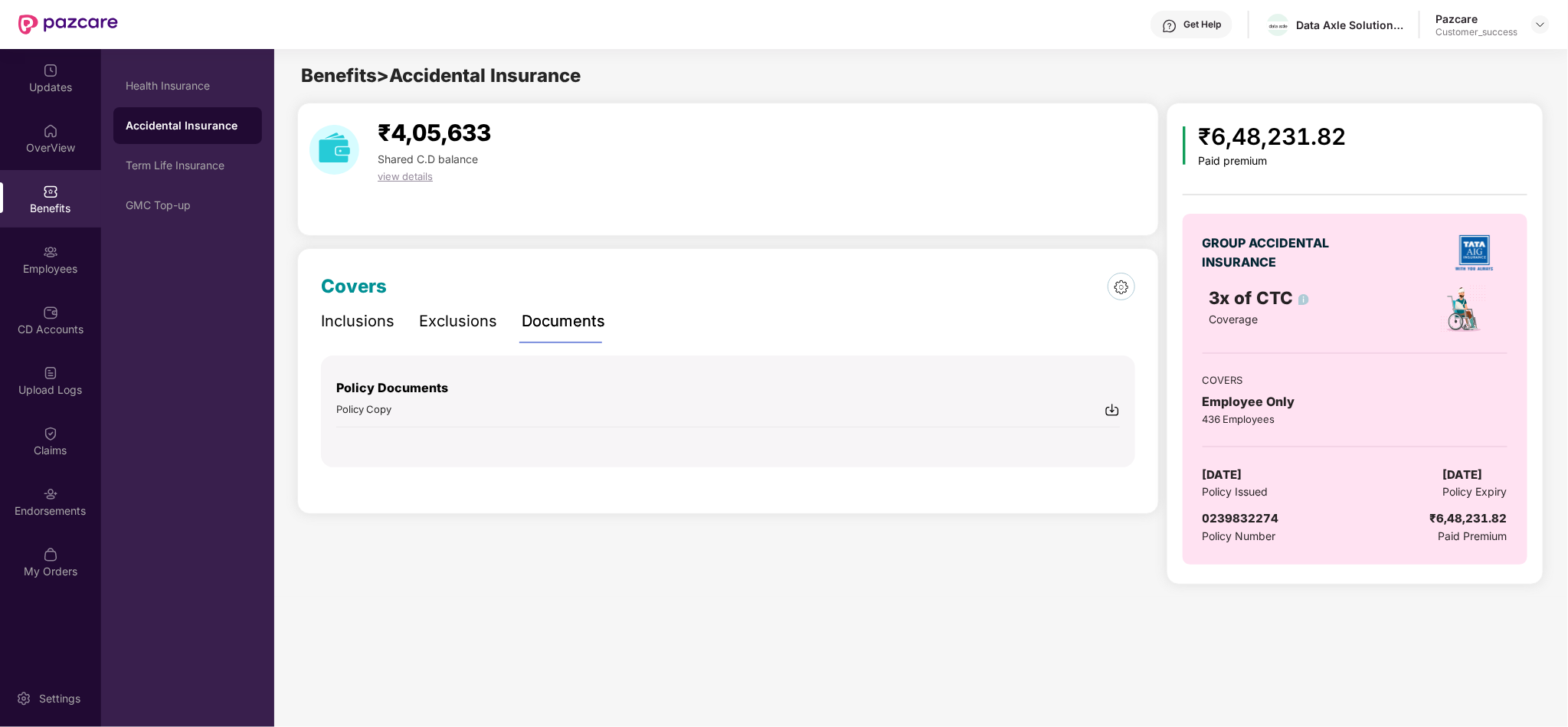
click at [1115, 410] on img at bounding box center [1112, 410] width 15 height 15
